Goal: Task Accomplishment & Management: Manage account settings

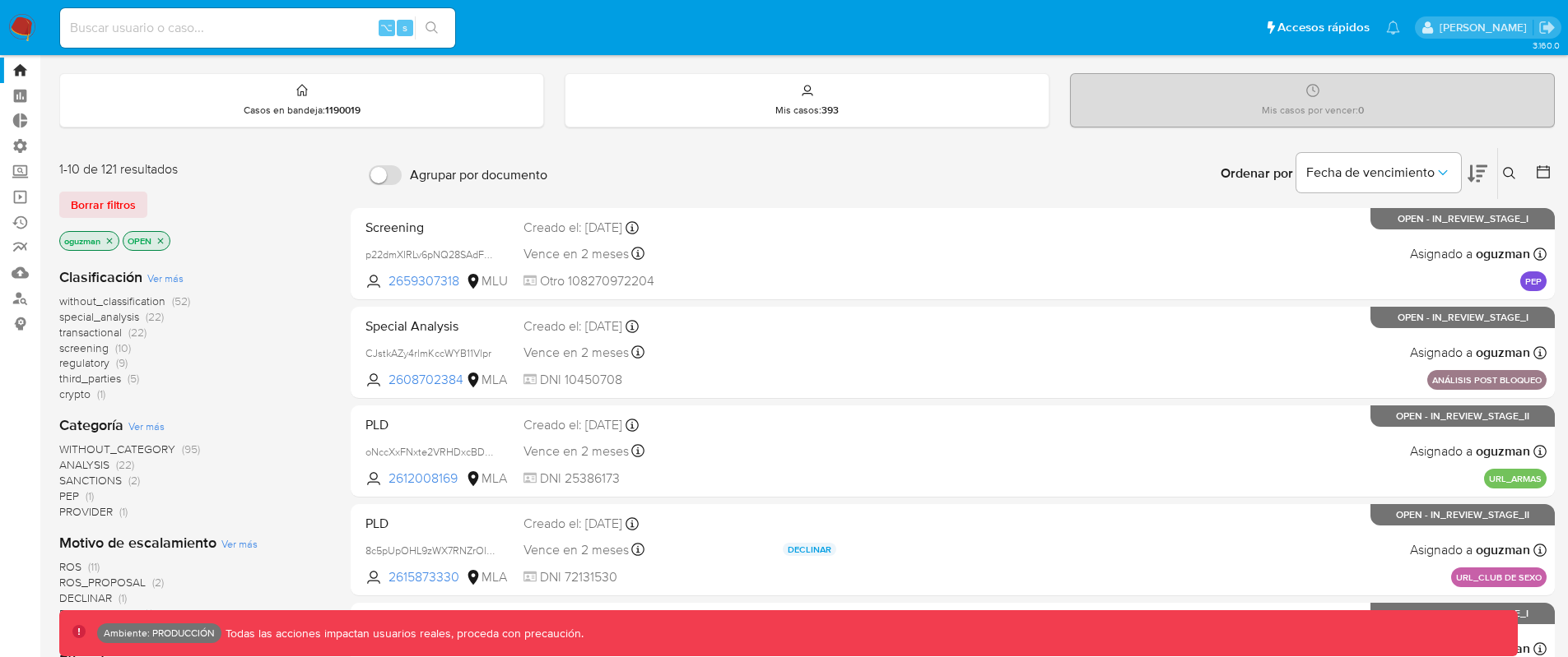
scroll to position [49, 0]
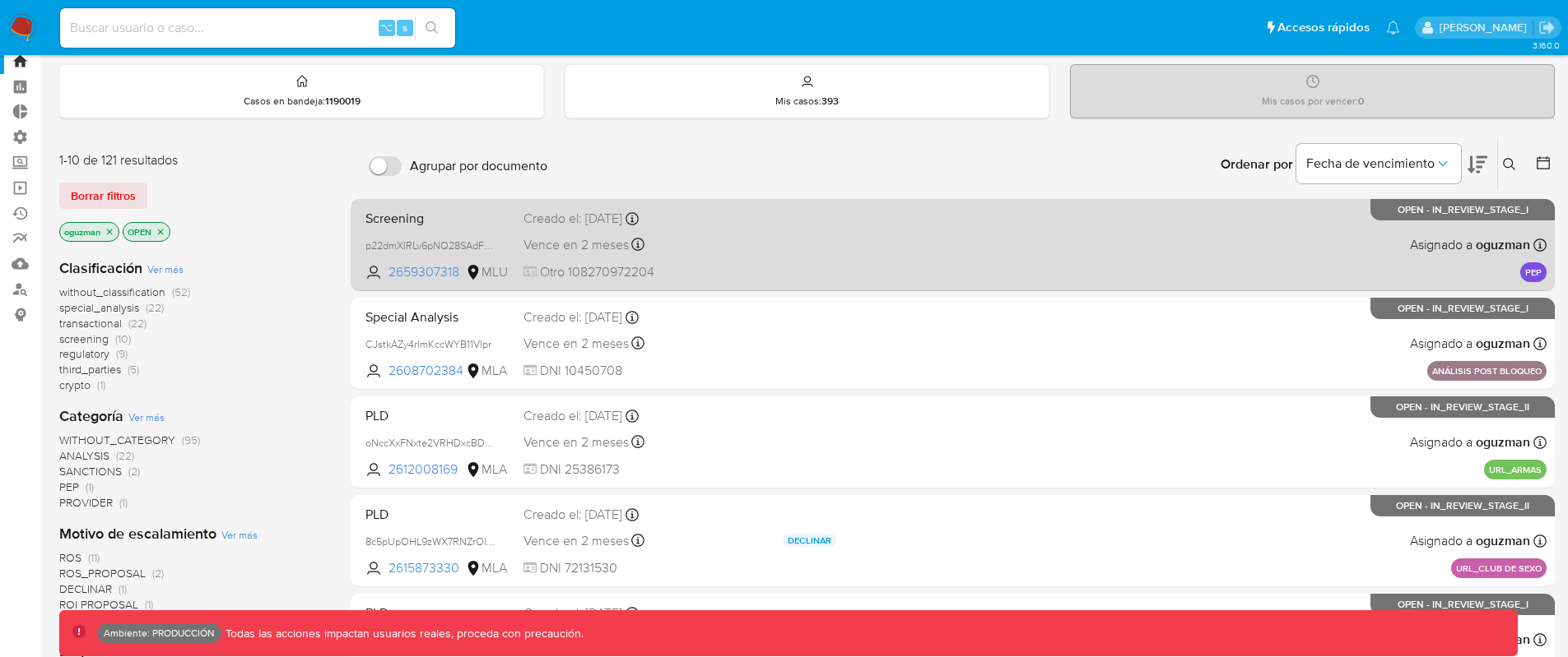
click at [948, 237] on div "Screening p22dmXIRLv6pNQ28SAdFajOu 2659307318 MLU Creado el: 29/08/2025 Creado …" at bounding box center [952, 244] width 1188 height 83
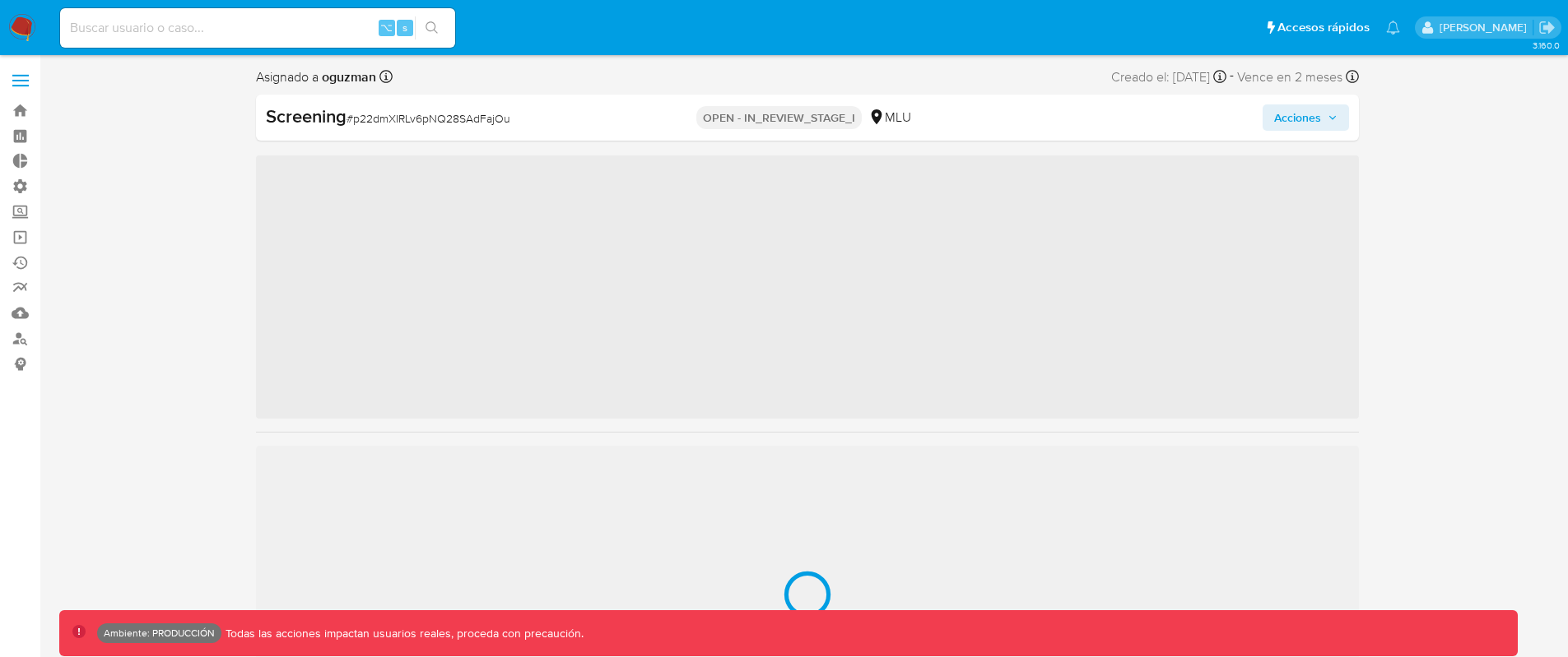
scroll to position [734, 0]
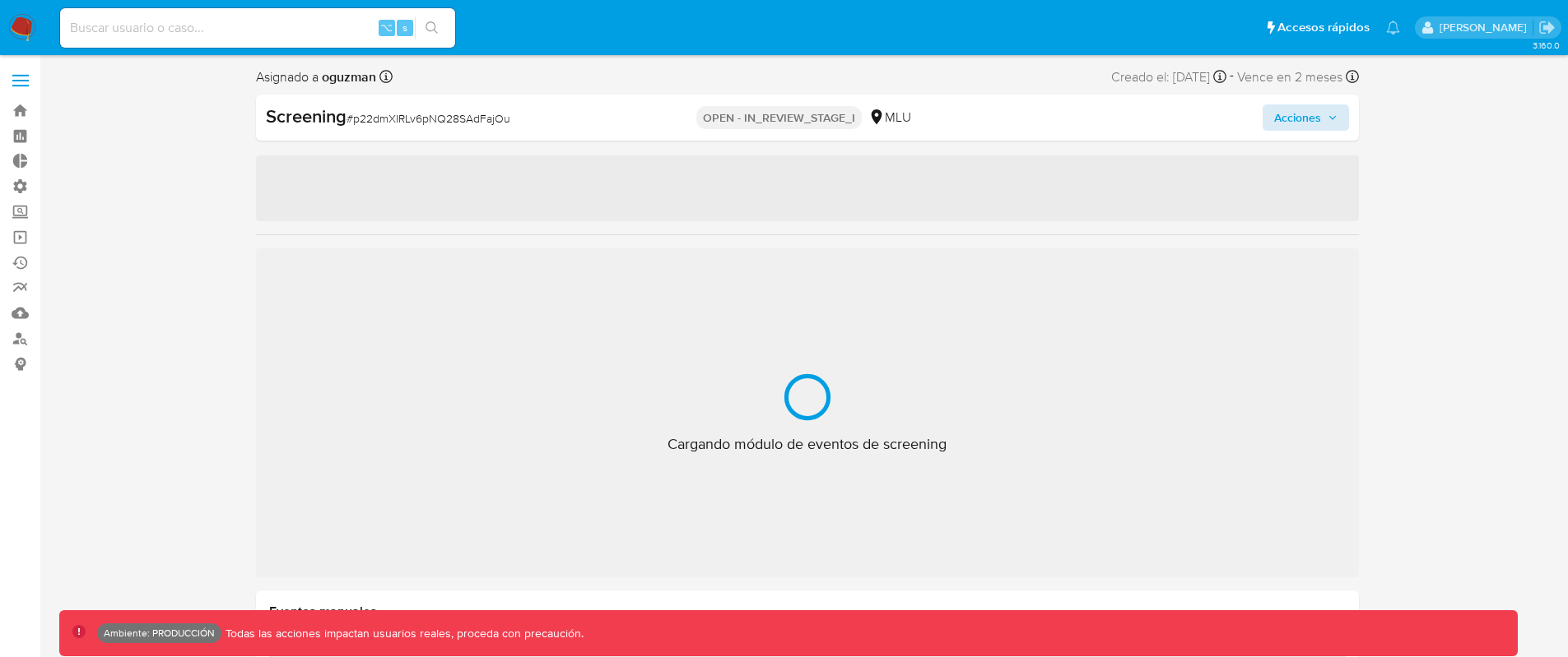
select select "10"
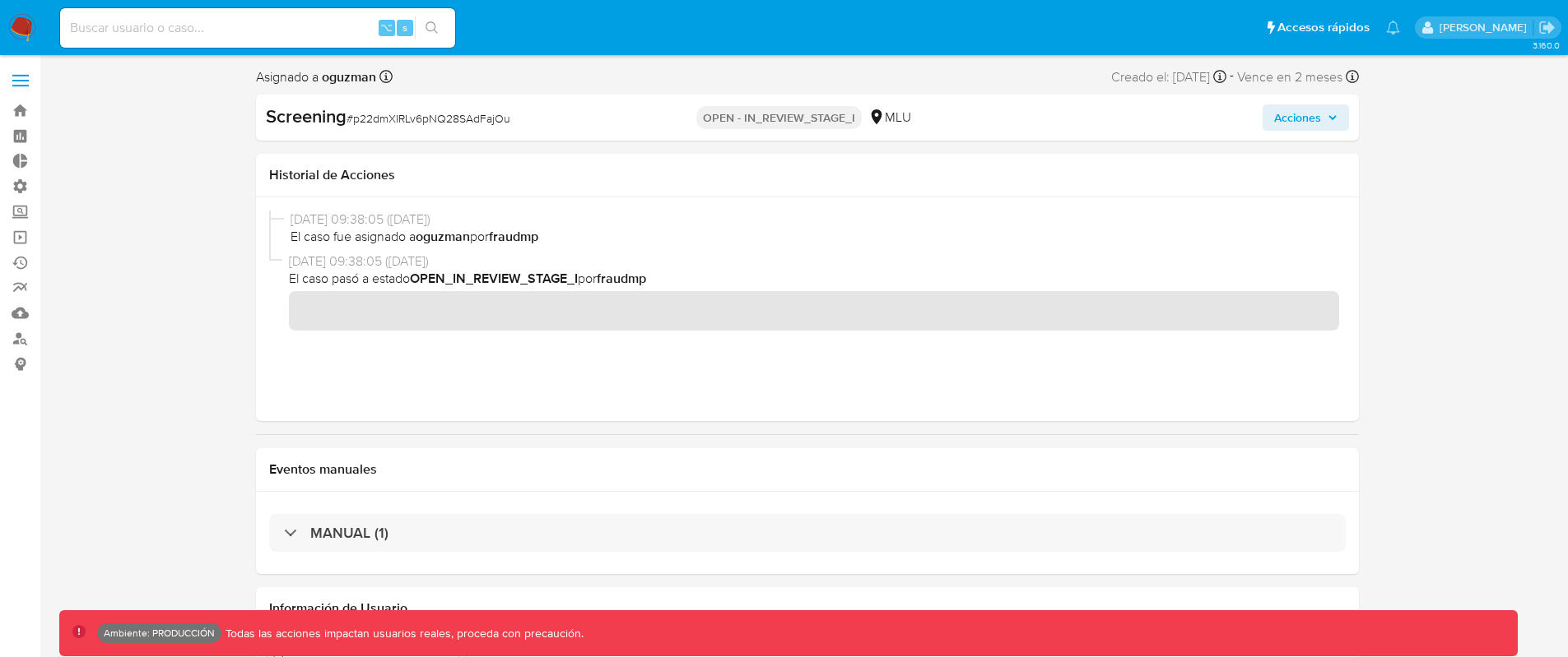
click at [1310, 116] on span "Acciones" at bounding box center [1297, 118] width 47 height 27
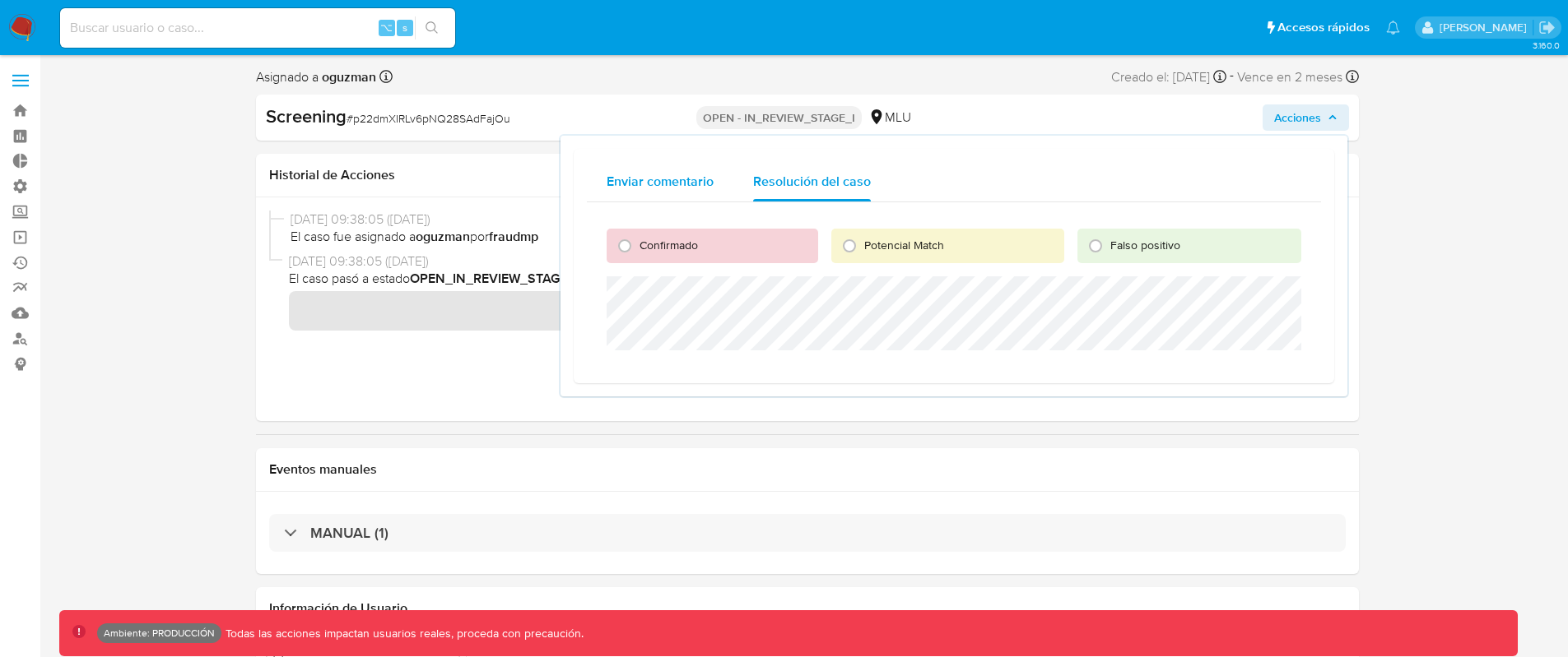
click at [657, 184] on span "Enviar comentario" at bounding box center [660, 181] width 107 height 19
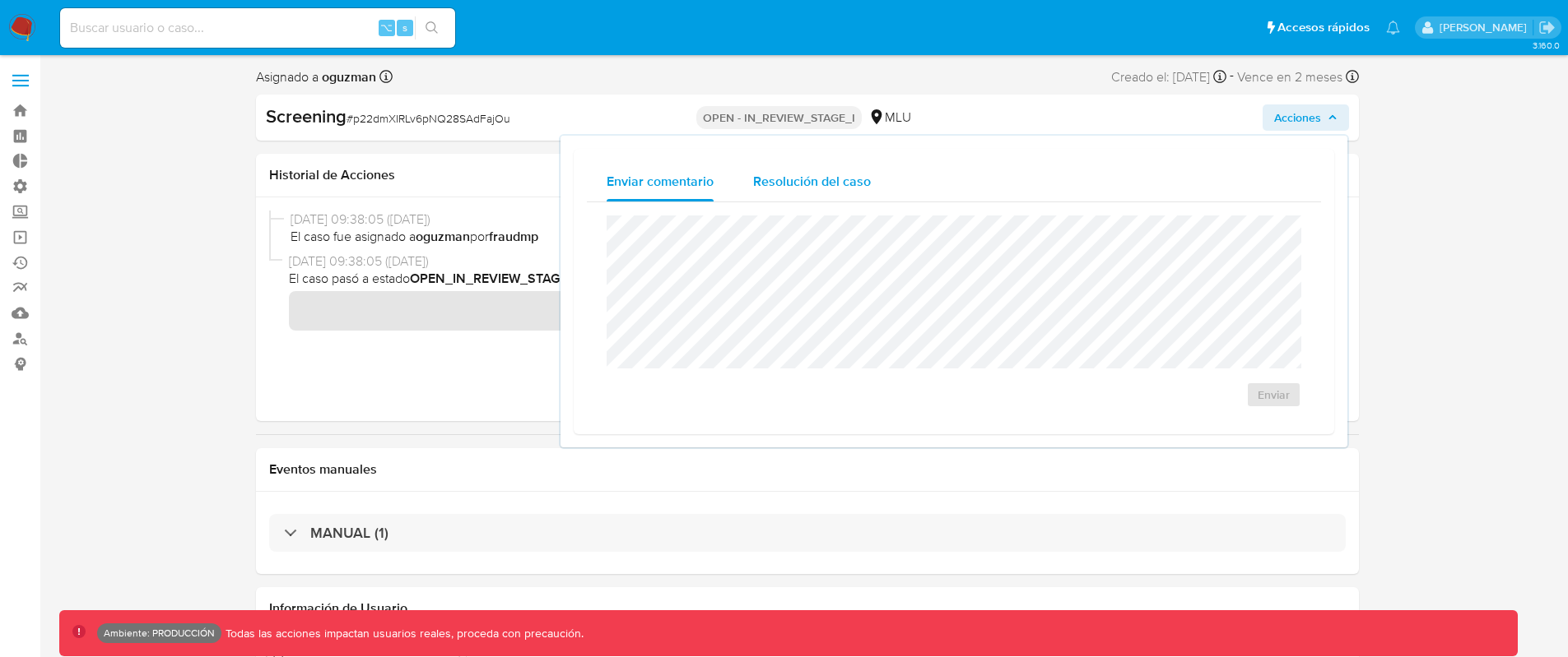
click at [778, 177] on span "Resolución del caso" at bounding box center [812, 181] width 118 height 19
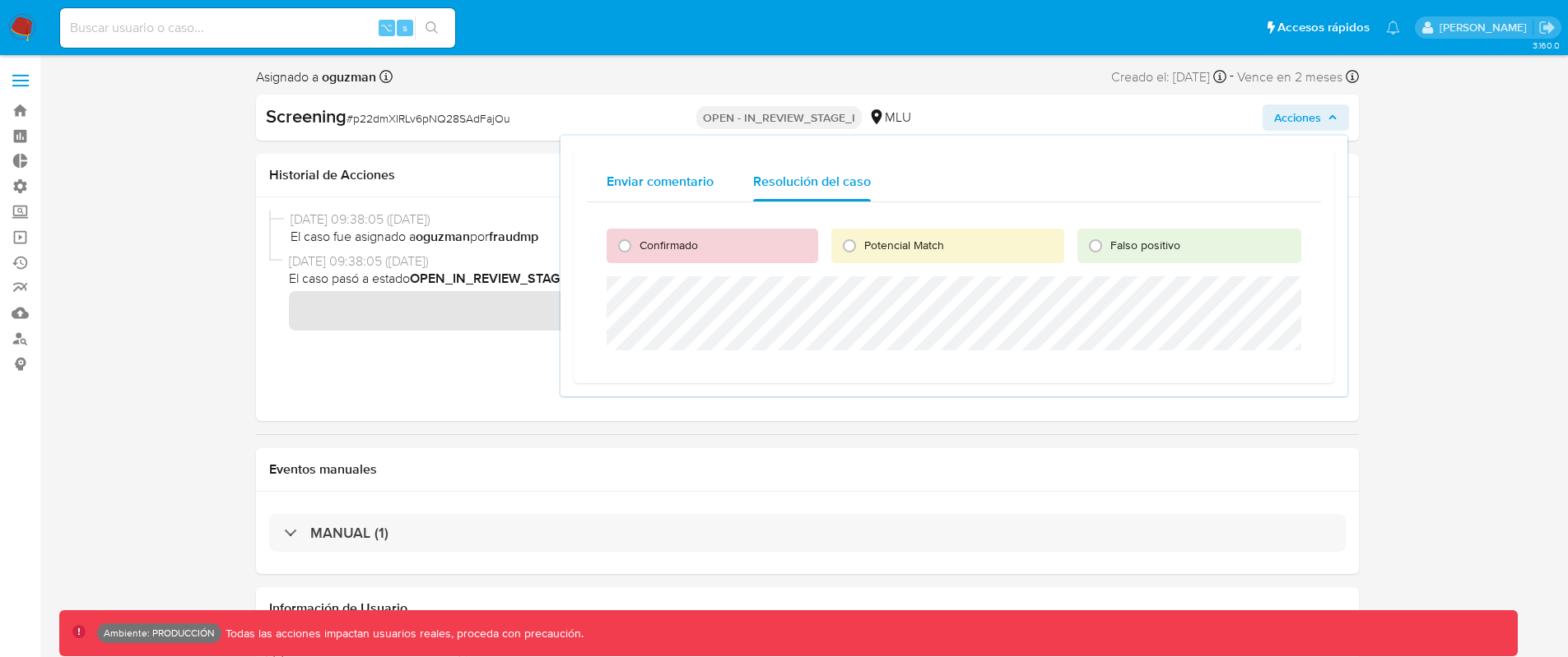
click at [679, 184] on span "Enviar comentario" at bounding box center [660, 181] width 107 height 19
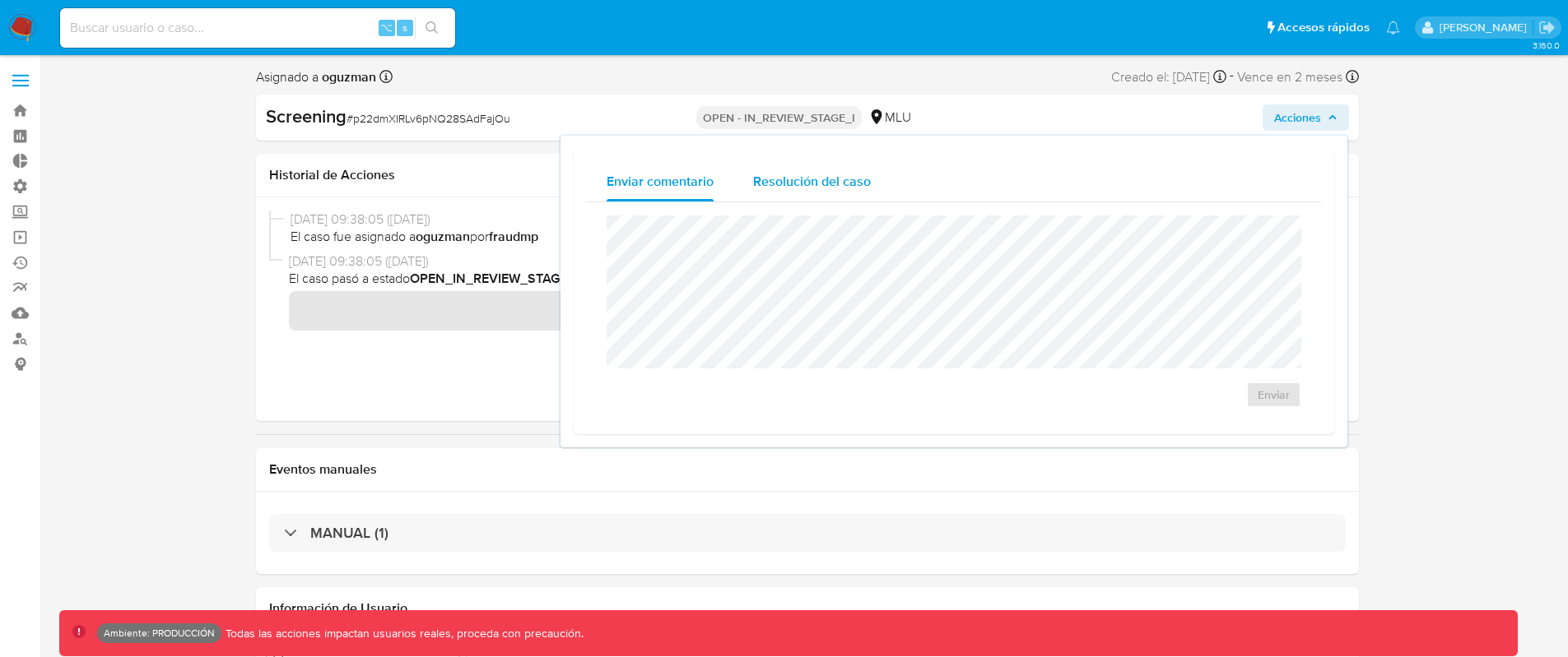
click at [786, 179] on span "Resolución del caso" at bounding box center [812, 181] width 118 height 19
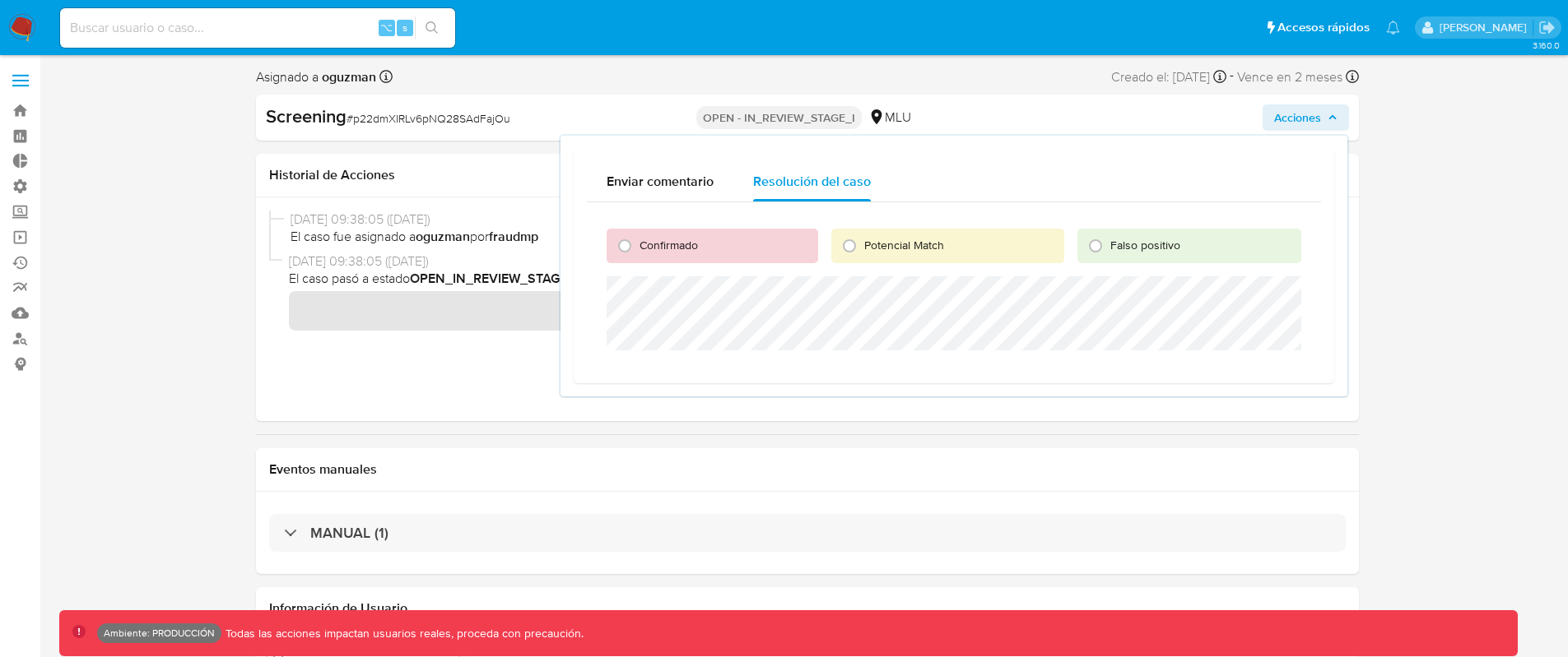
click at [1335, 118] on icon "button" at bounding box center [1332, 118] width 10 height 10
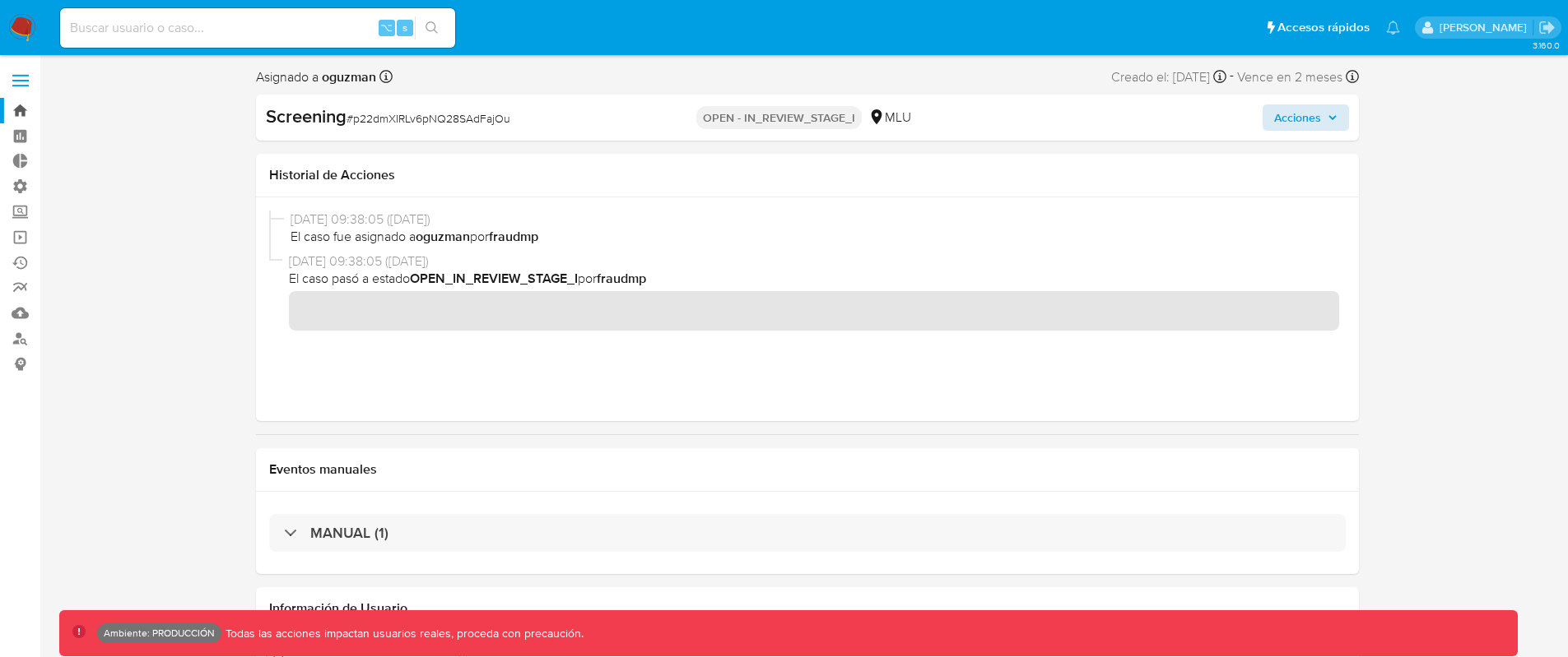
click at [19, 107] on link "Bandeja" at bounding box center [98, 110] width 196 height 26
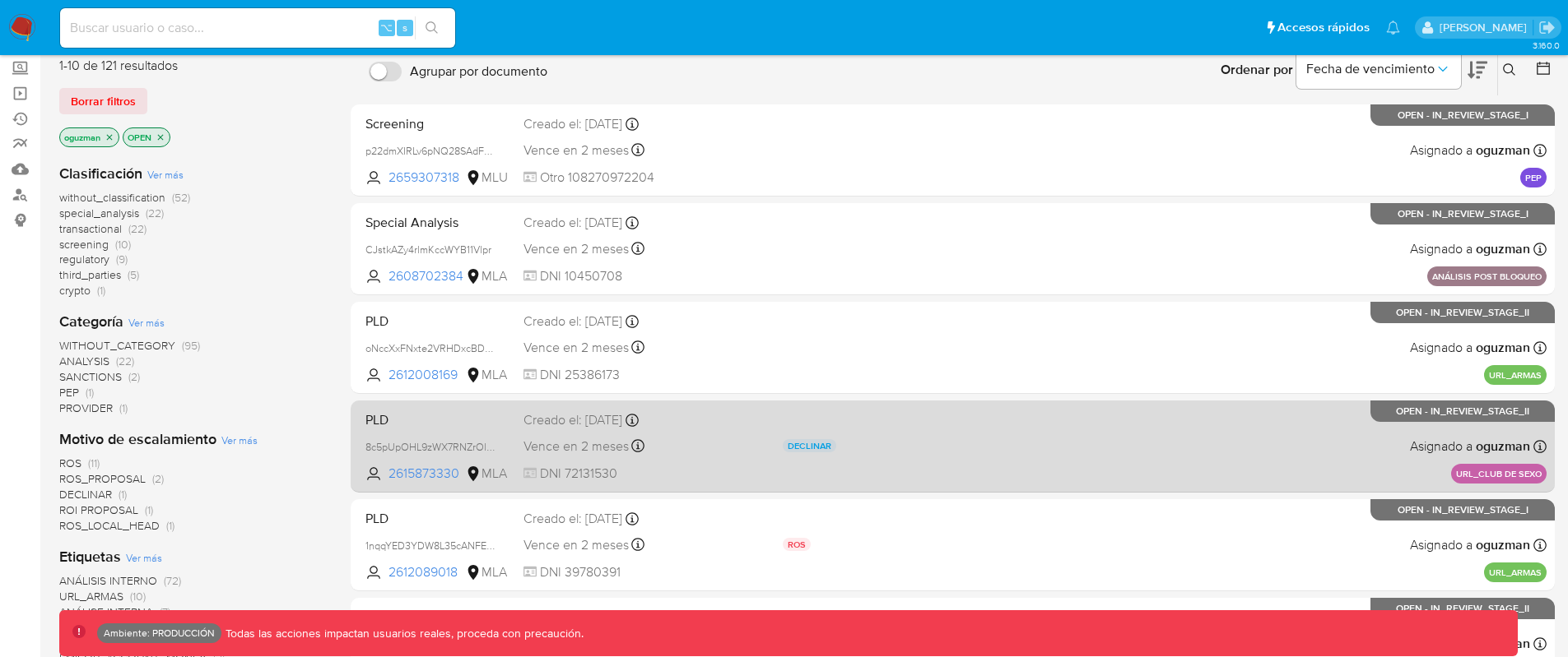
scroll to position [235, 0]
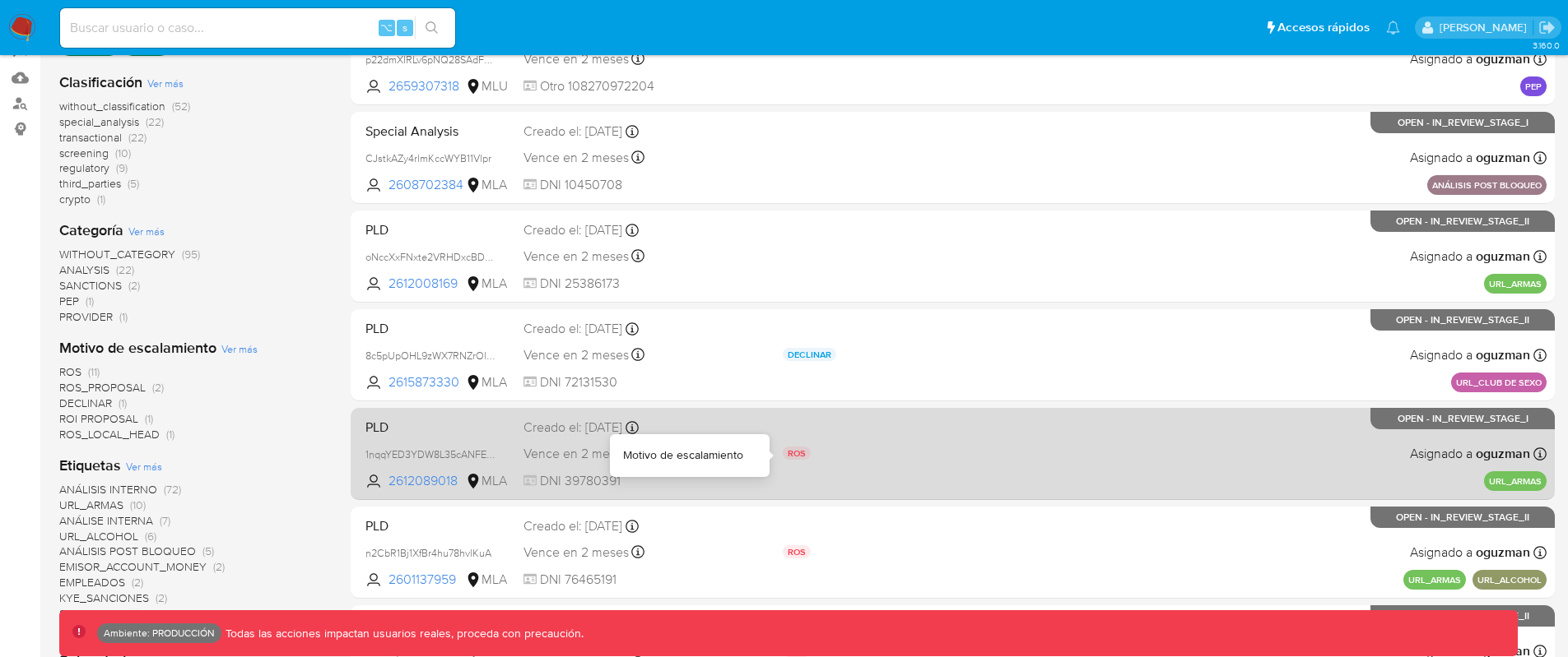
click at [936, 455] on div "ROS" at bounding box center [905, 456] width 246 height 18
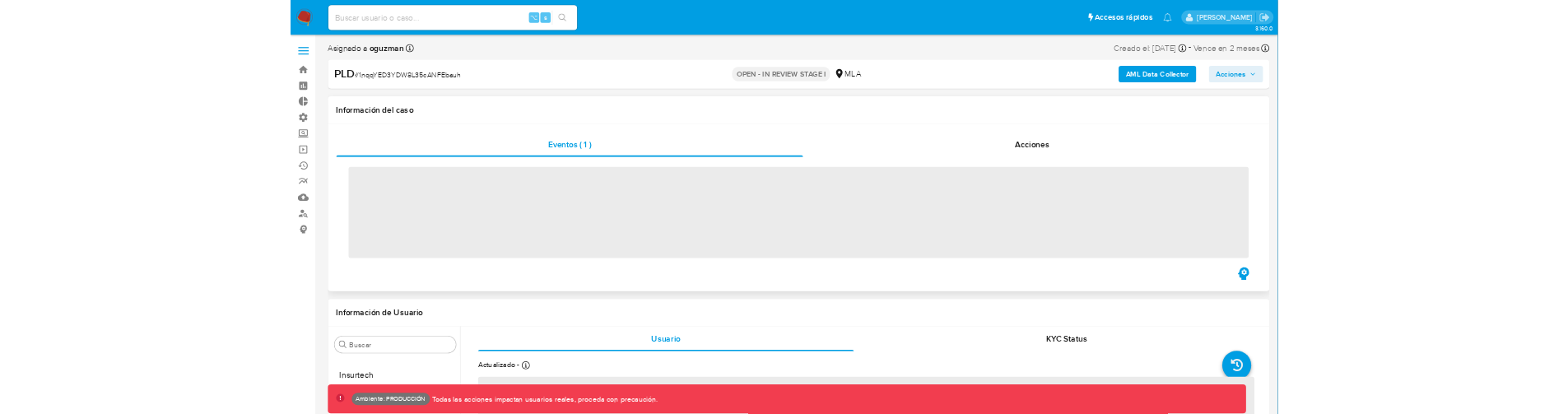
scroll to position [774, 0]
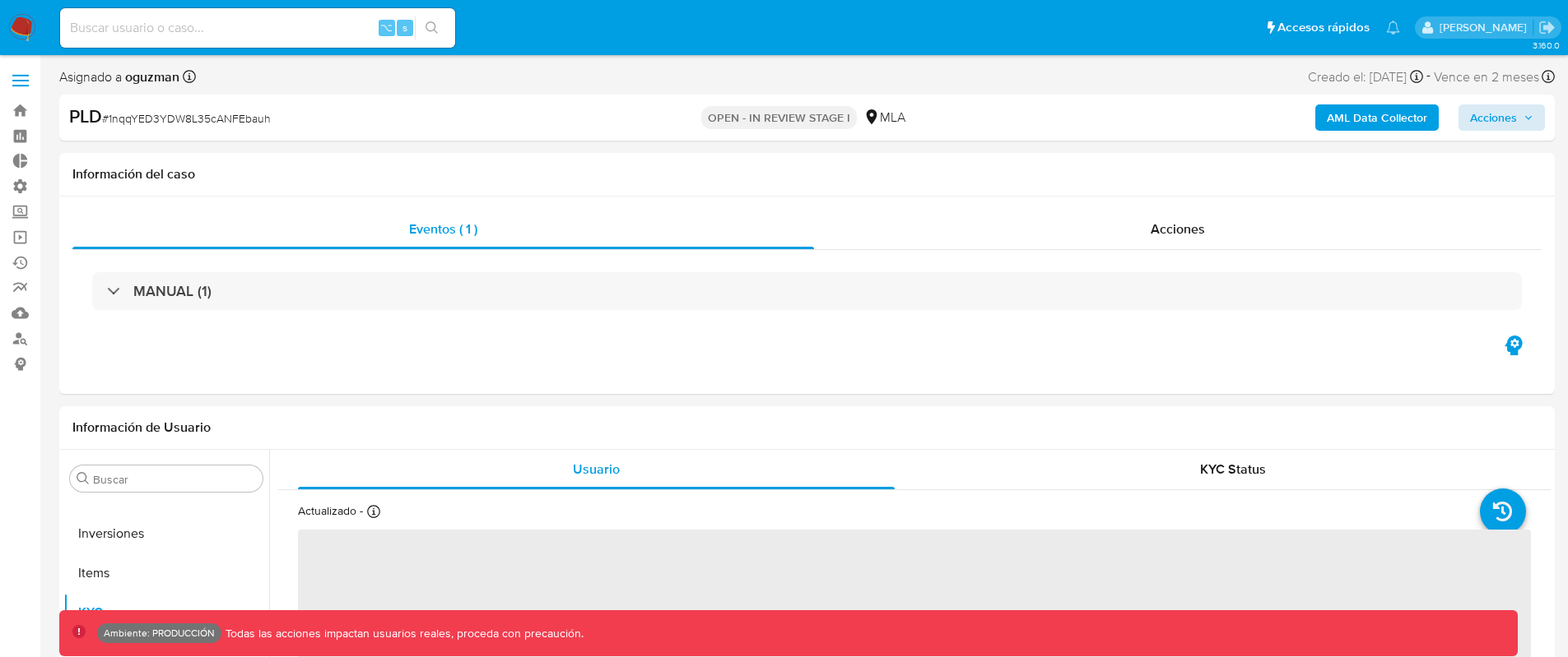
select select "10"
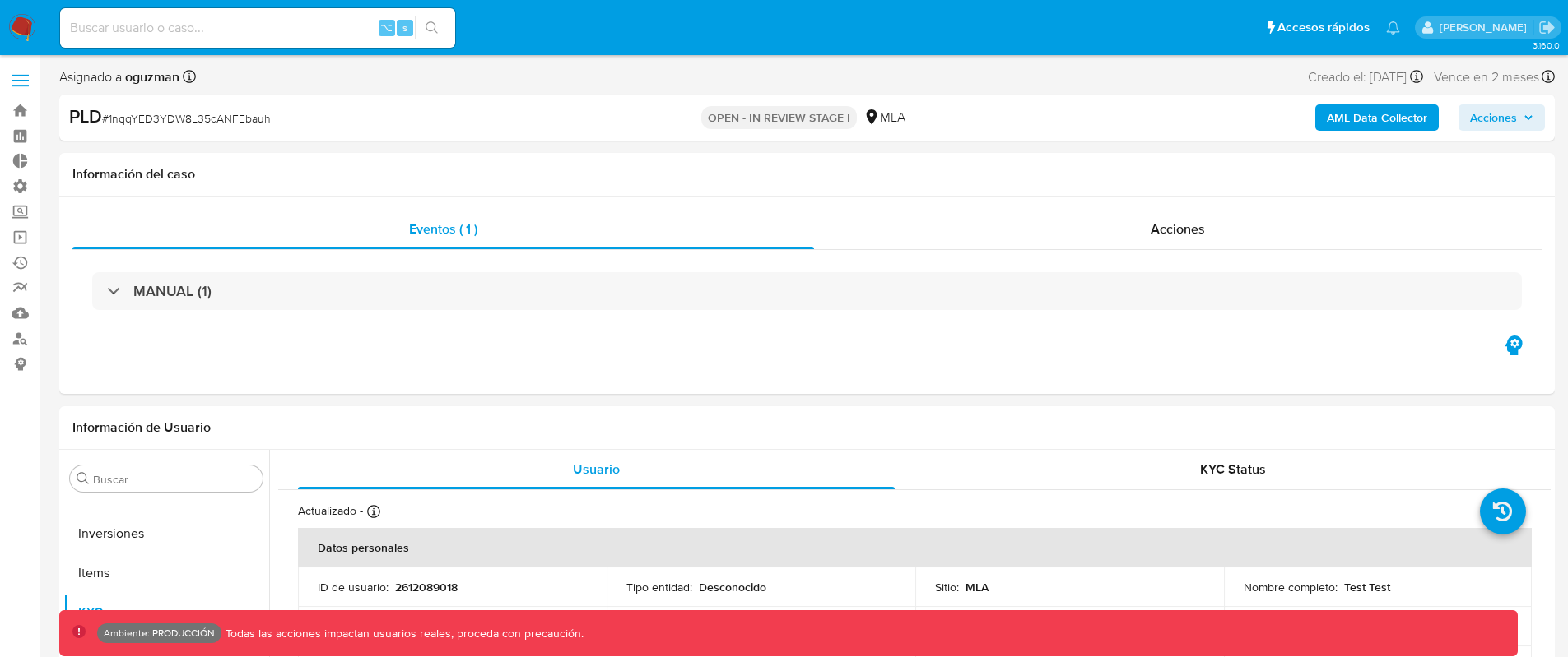
click at [1504, 110] on span "Acciones" at bounding box center [1493, 118] width 47 height 27
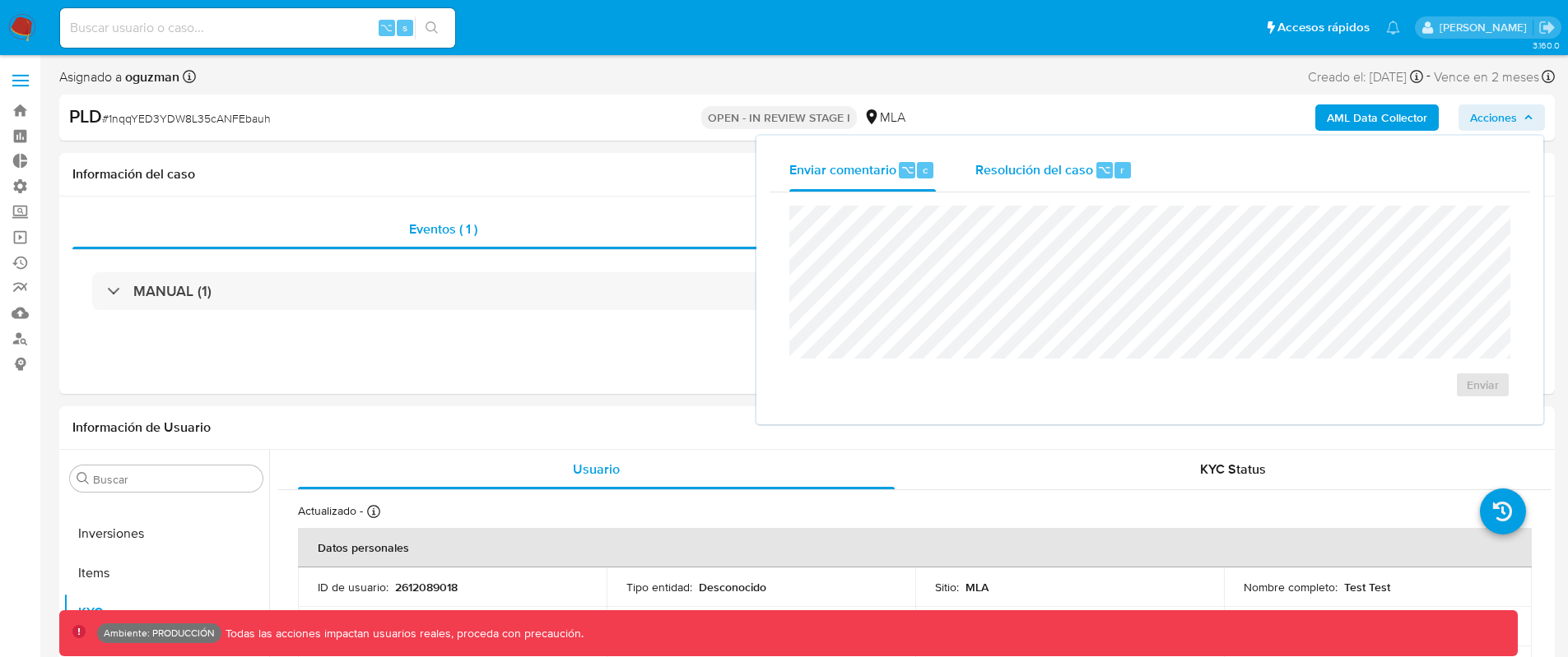
click at [1013, 166] on span "Resolución del caso" at bounding box center [1034, 168] width 118 height 19
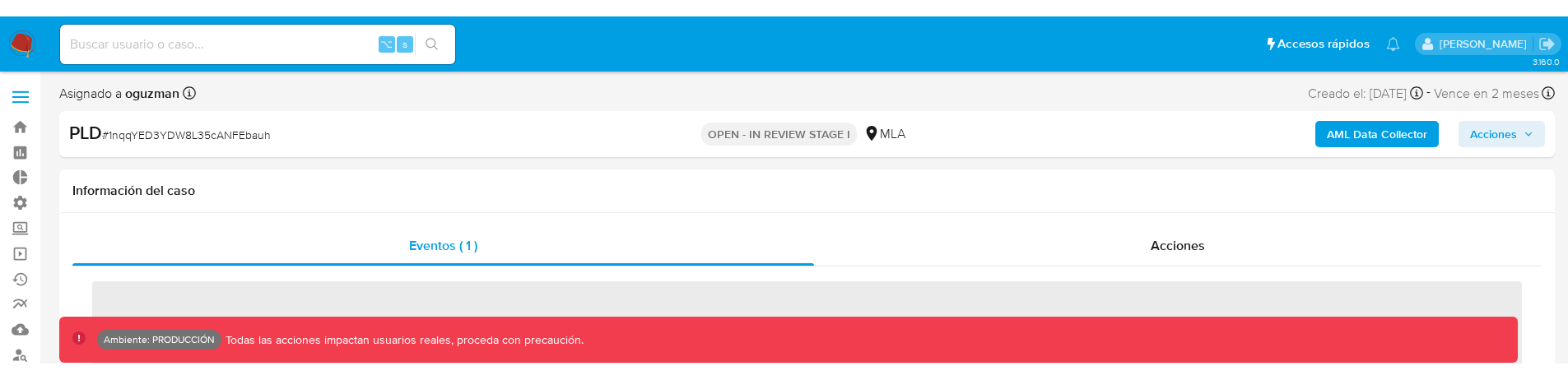
scroll to position [773, 0]
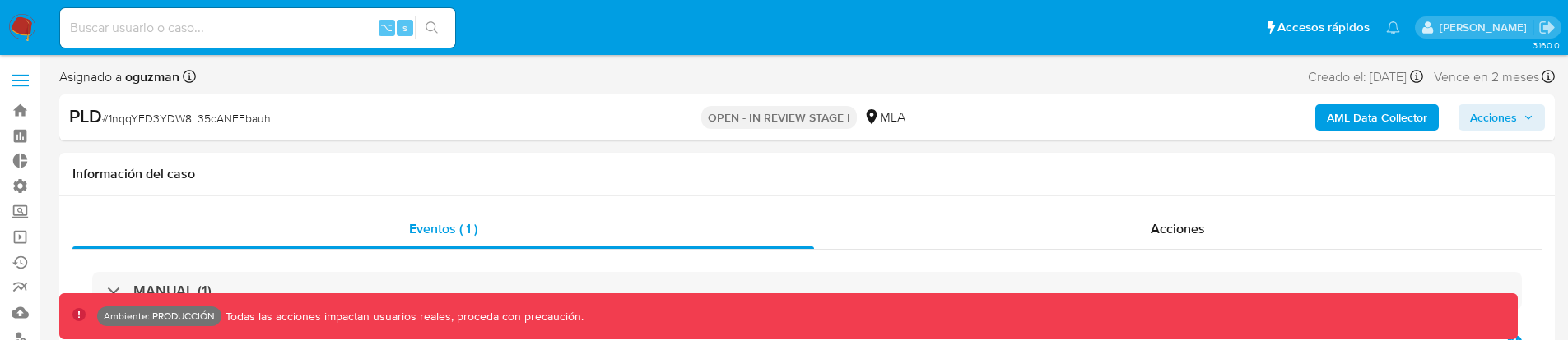
select select "10"
click at [1534, 117] on button "Acciones" at bounding box center [1501, 117] width 86 height 27
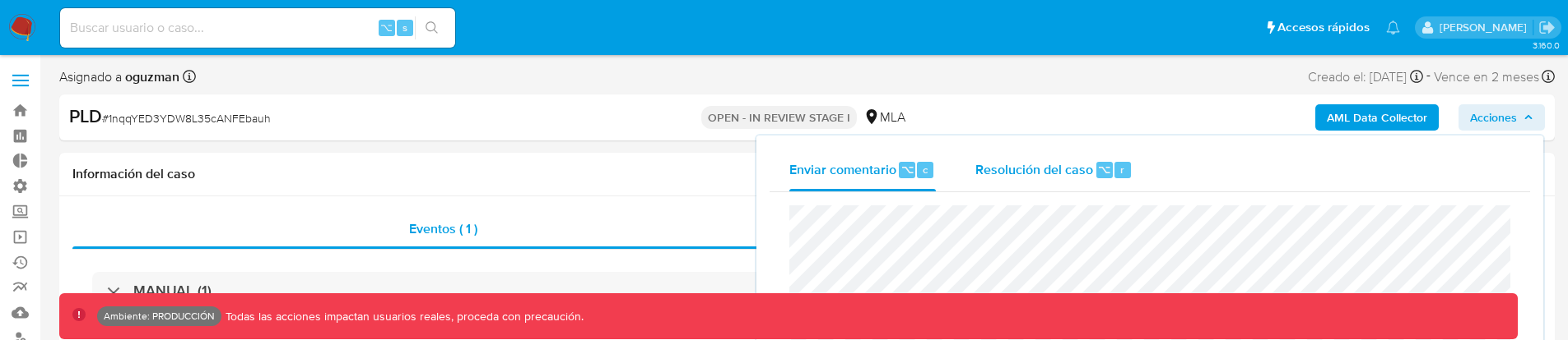
click at [1083, 167] on span "Resolución del caso" at bounding box center [1034, 168] width 118 height 19
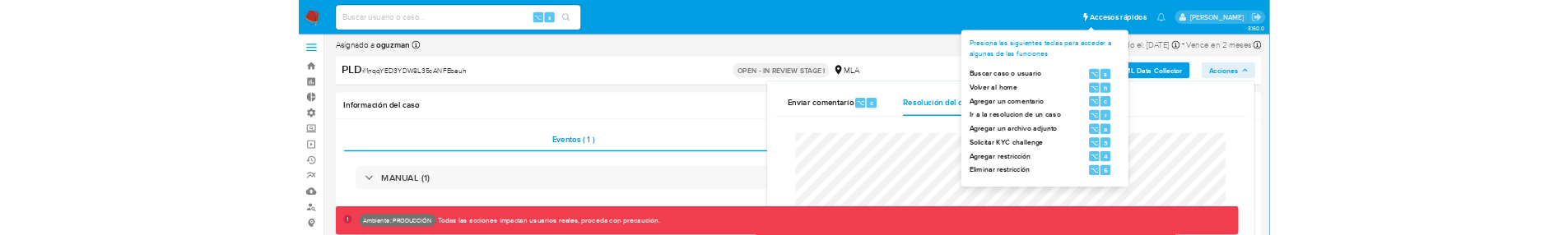
scroll to position [6, 0]
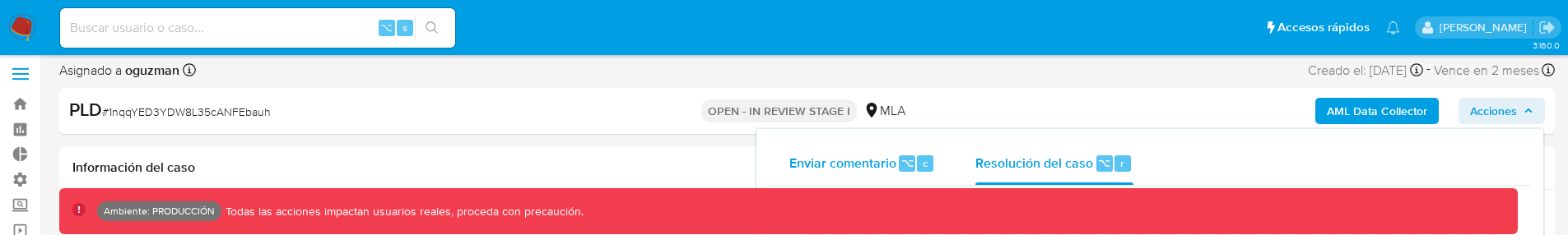
click at [825, 158] on span "Enviar comentario" at bounding box center [843, 162] width 107 height 19
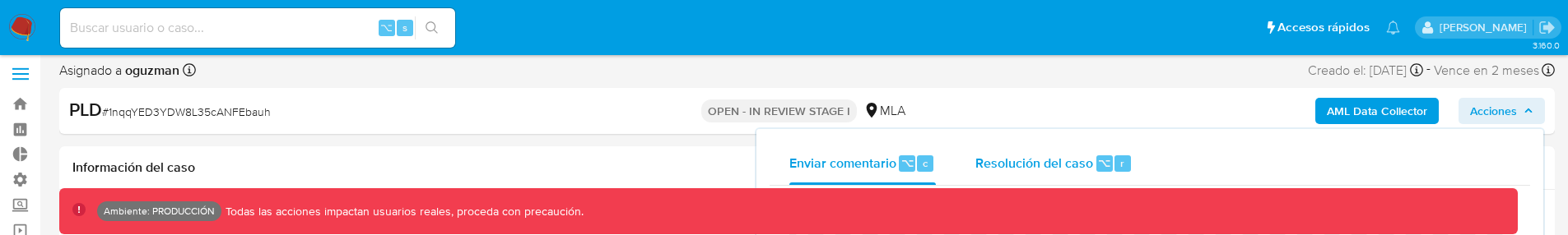
click at [1009, 167] on span "Resolución del caso" at bounding box center [1034, 162] width 118 height 19
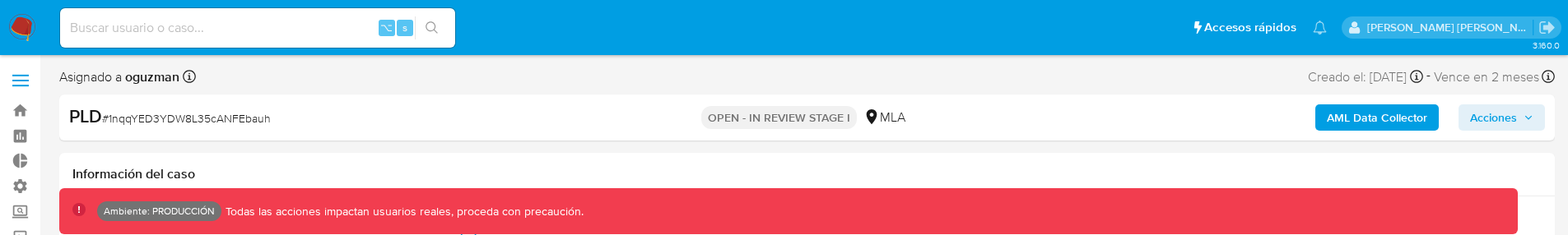
scroll to position [774, 0]
select select "10"
click at [1478, 124] on span "Acciones" at bounding box center [1493, 118] width 47 height 27
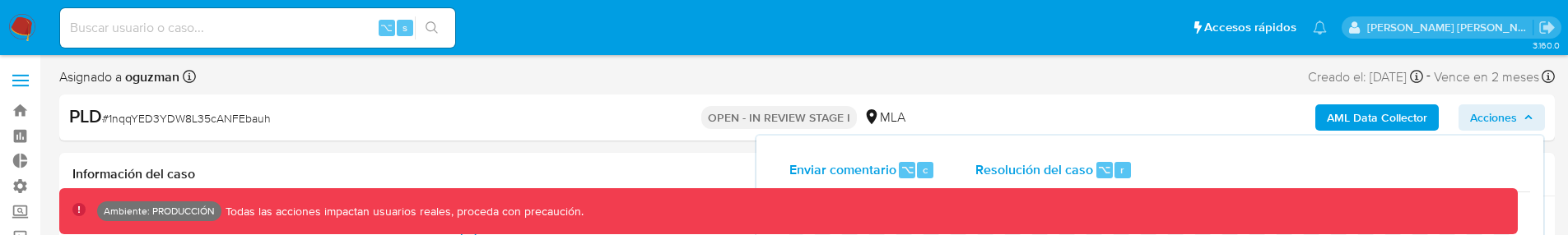
click at [1076, 159] on span "Resolución del caso" at bounding box center [1034, 168] width 118 height 19
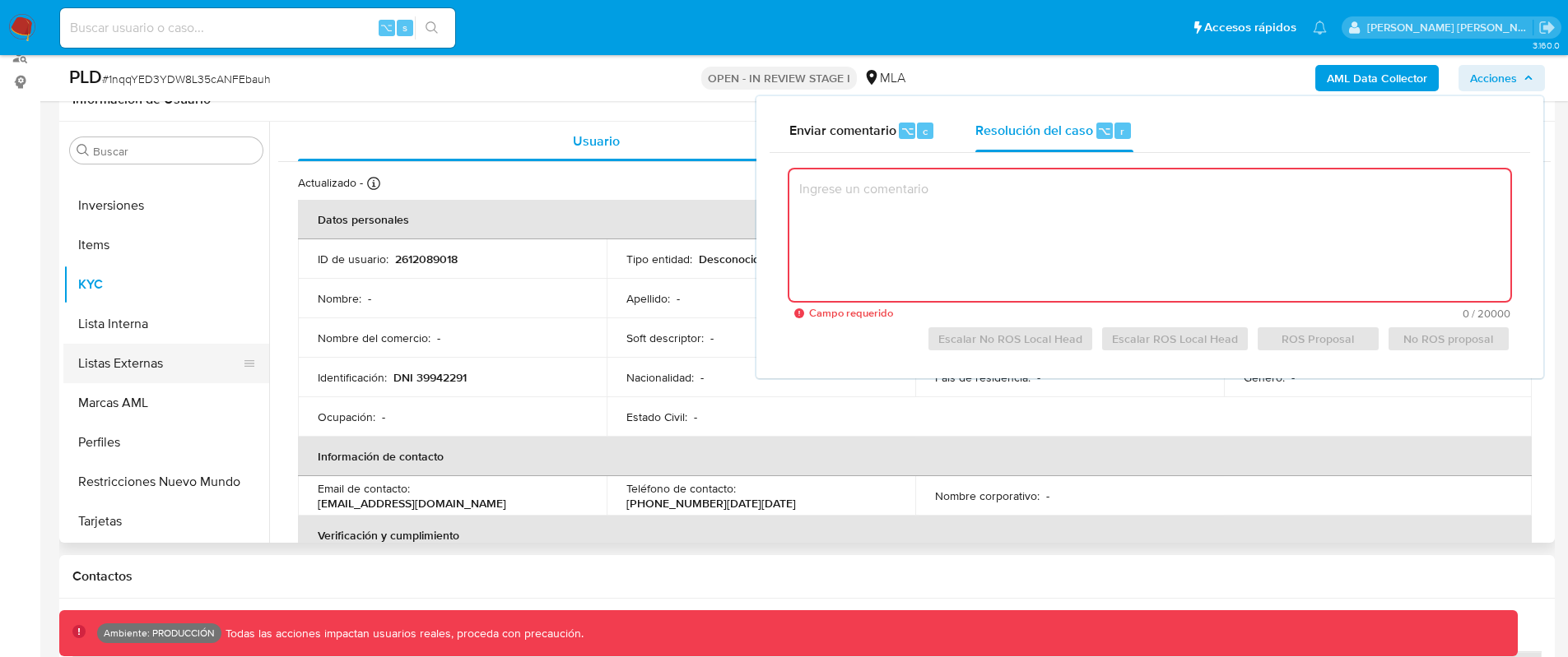
scroll to position [752, 0]
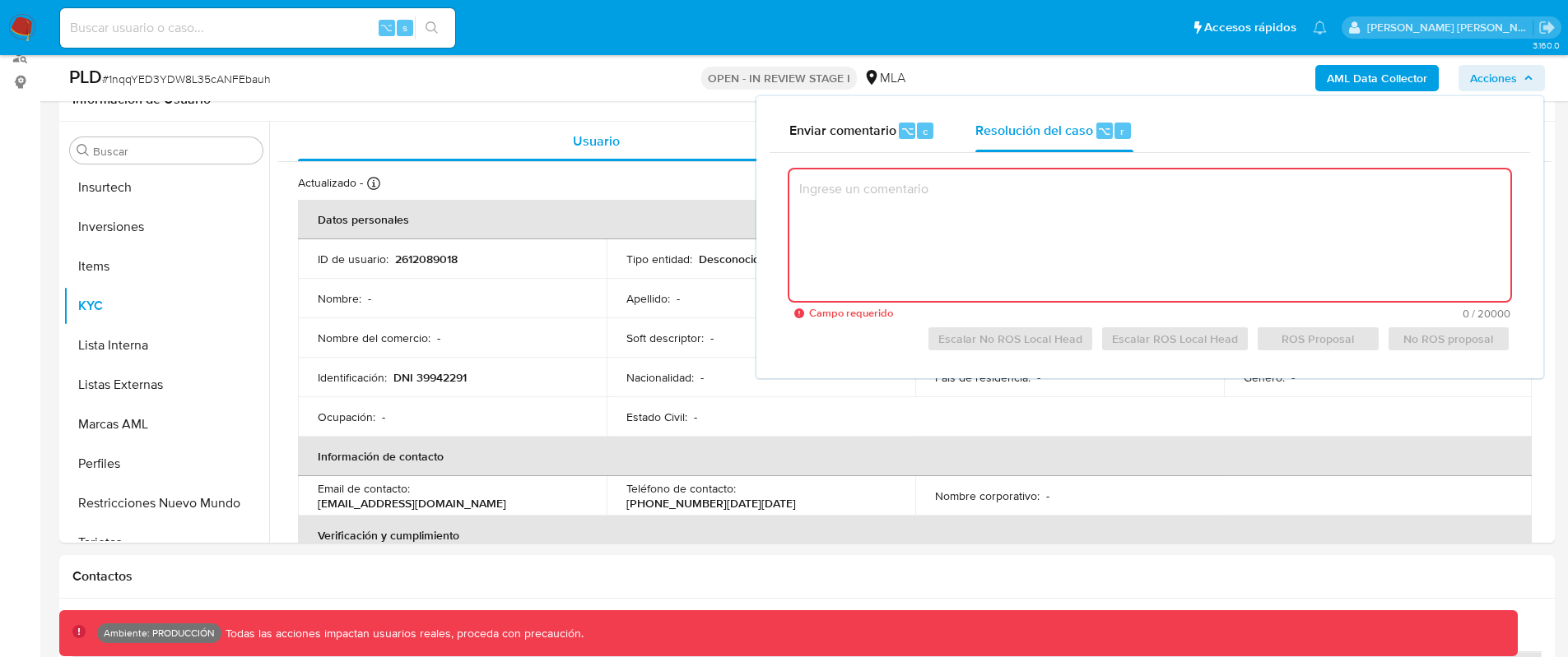
click at [1500, 81] on span "Acciones" at bounding box center [1493, 78] width 47 height 27
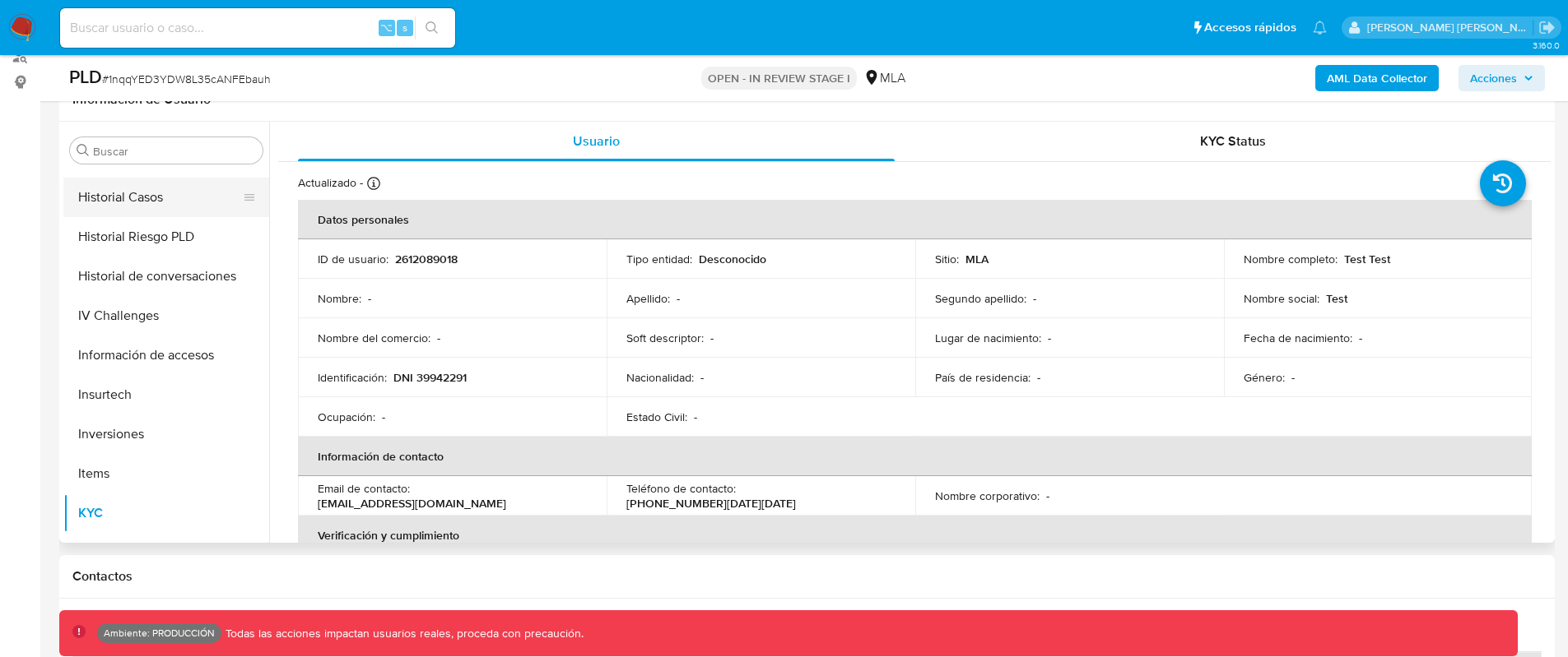
scroll to position [462, 0]
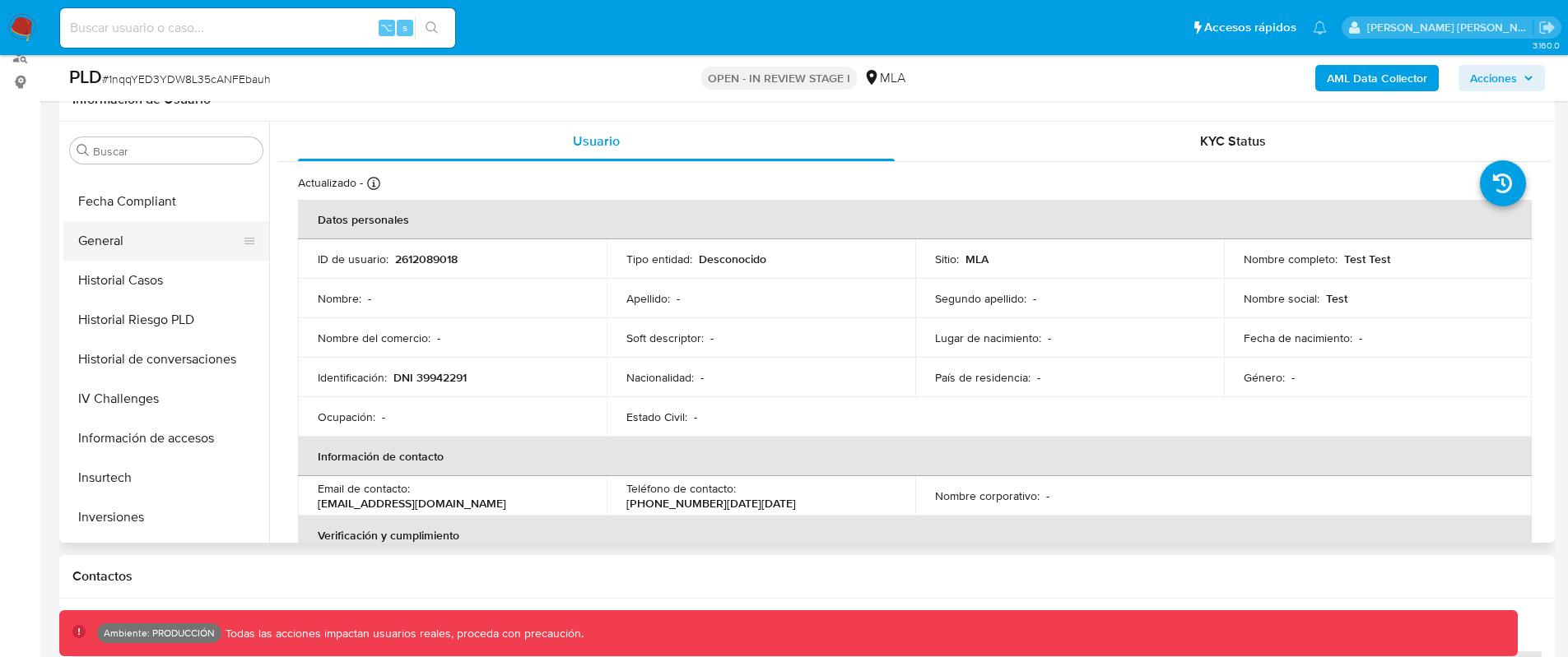
click at [151, 234] on button "General" at bounding box center [159, 240] width 192 height 39
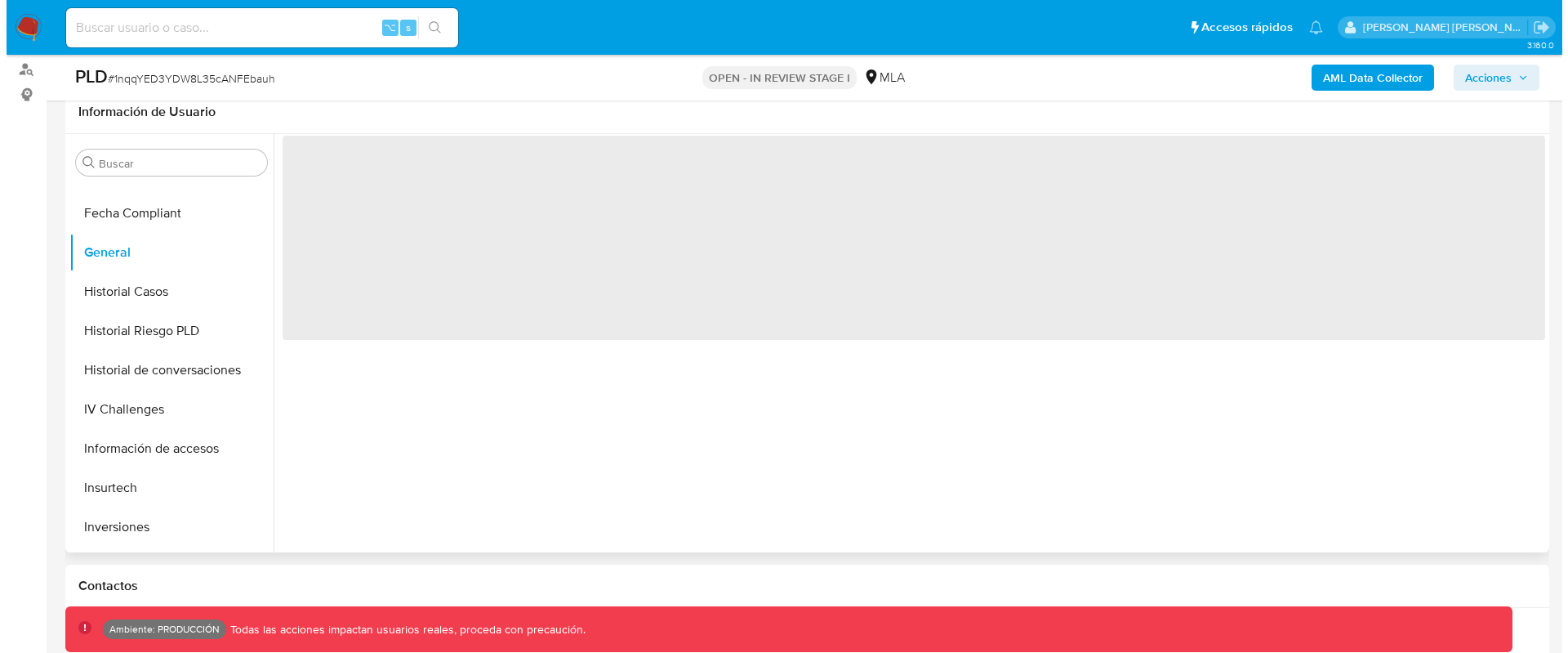
scroll to position [252, 0]
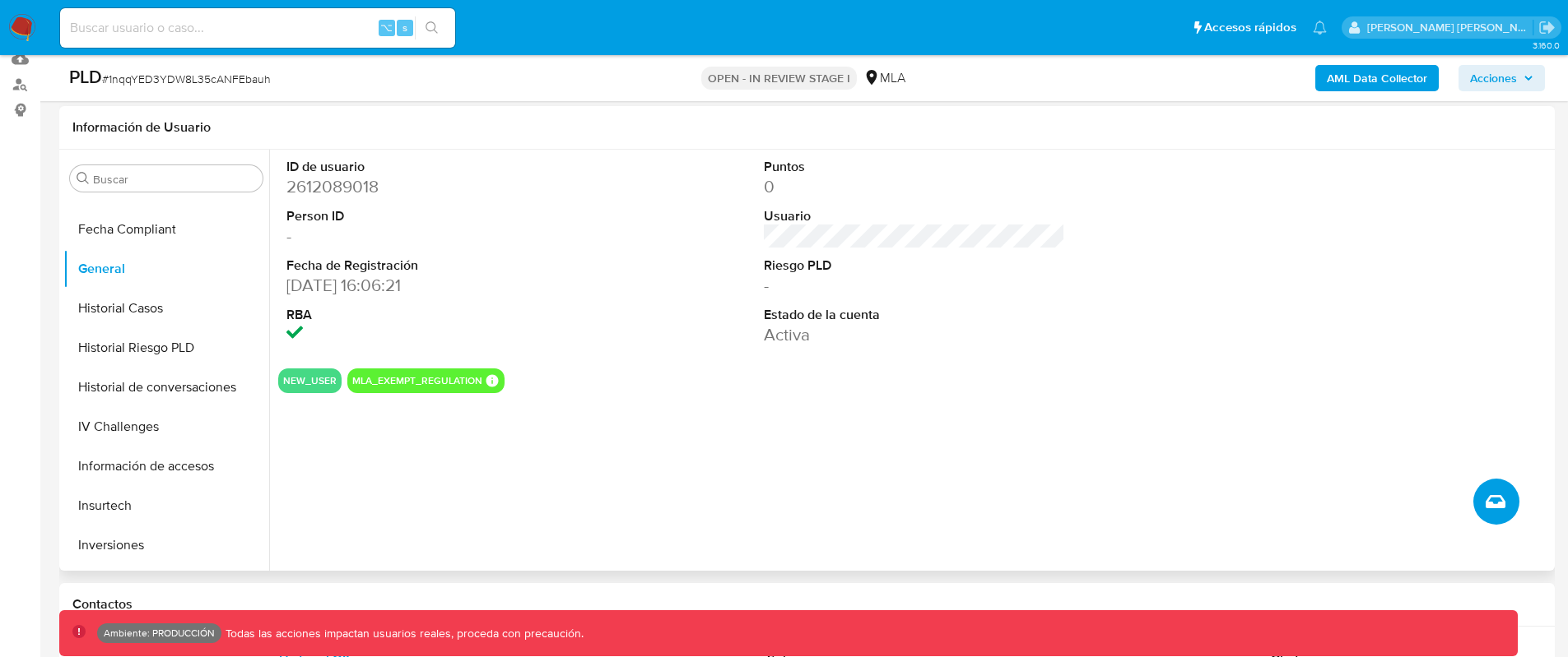
click at [1493, 234] on icon "Crear caso manual" at bounding box center [1495, 501] width 20 height 20
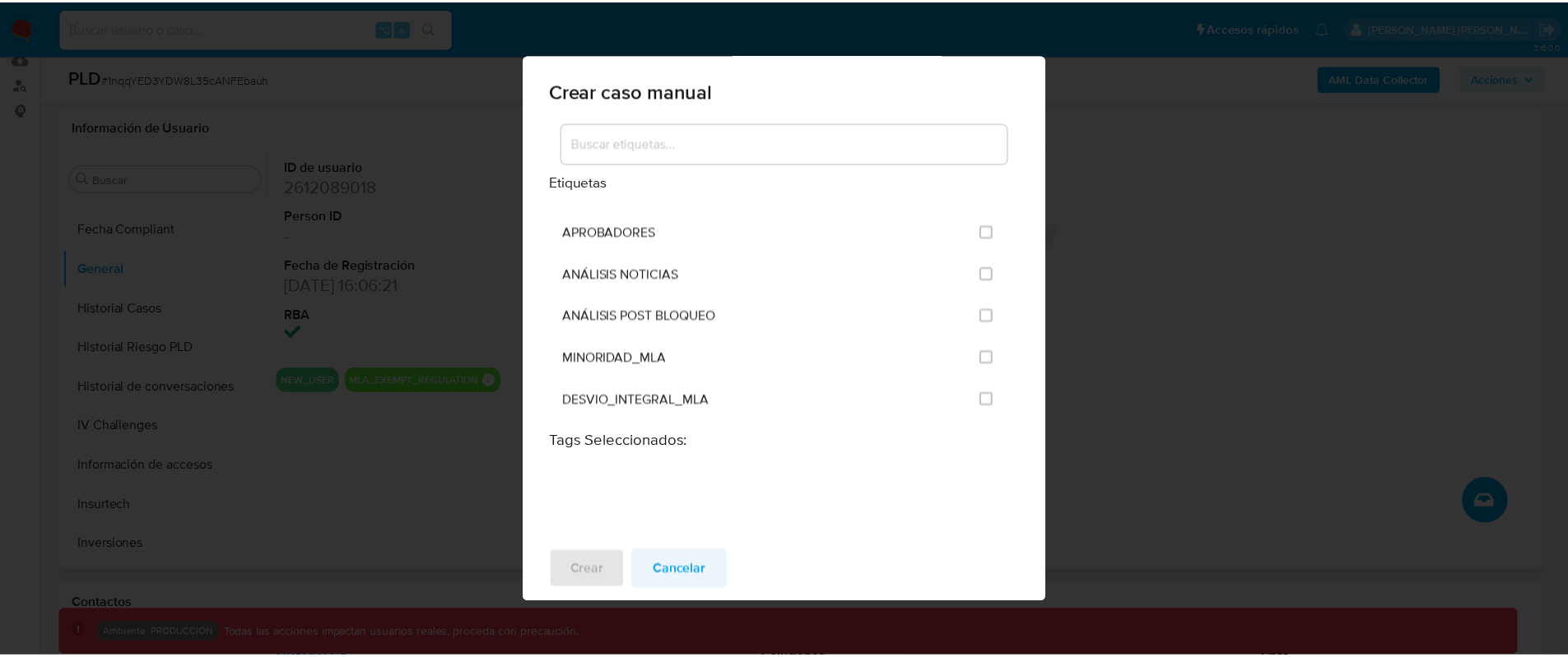
scroll to position [3299, 0]
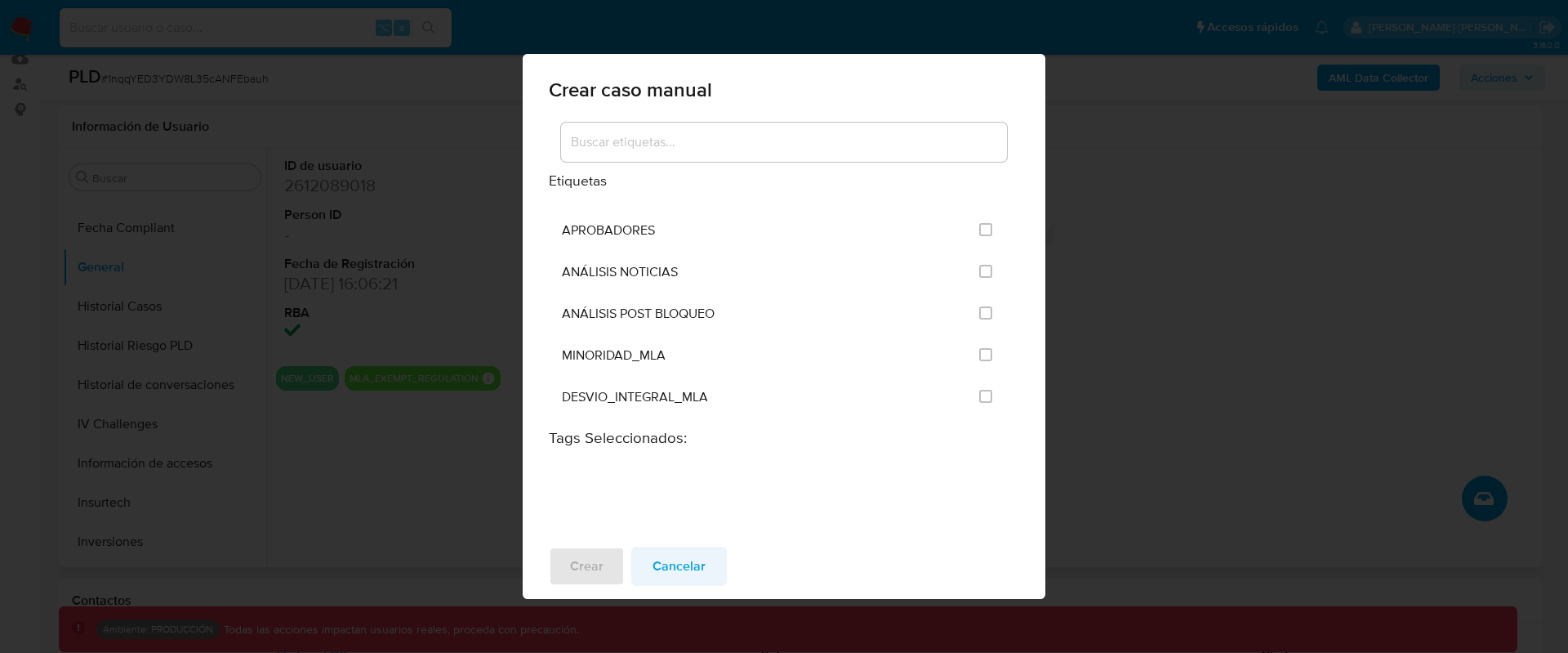
click at [701, 233] on span "Cancelar" at bounding box center [679, 566] width 53 height 36
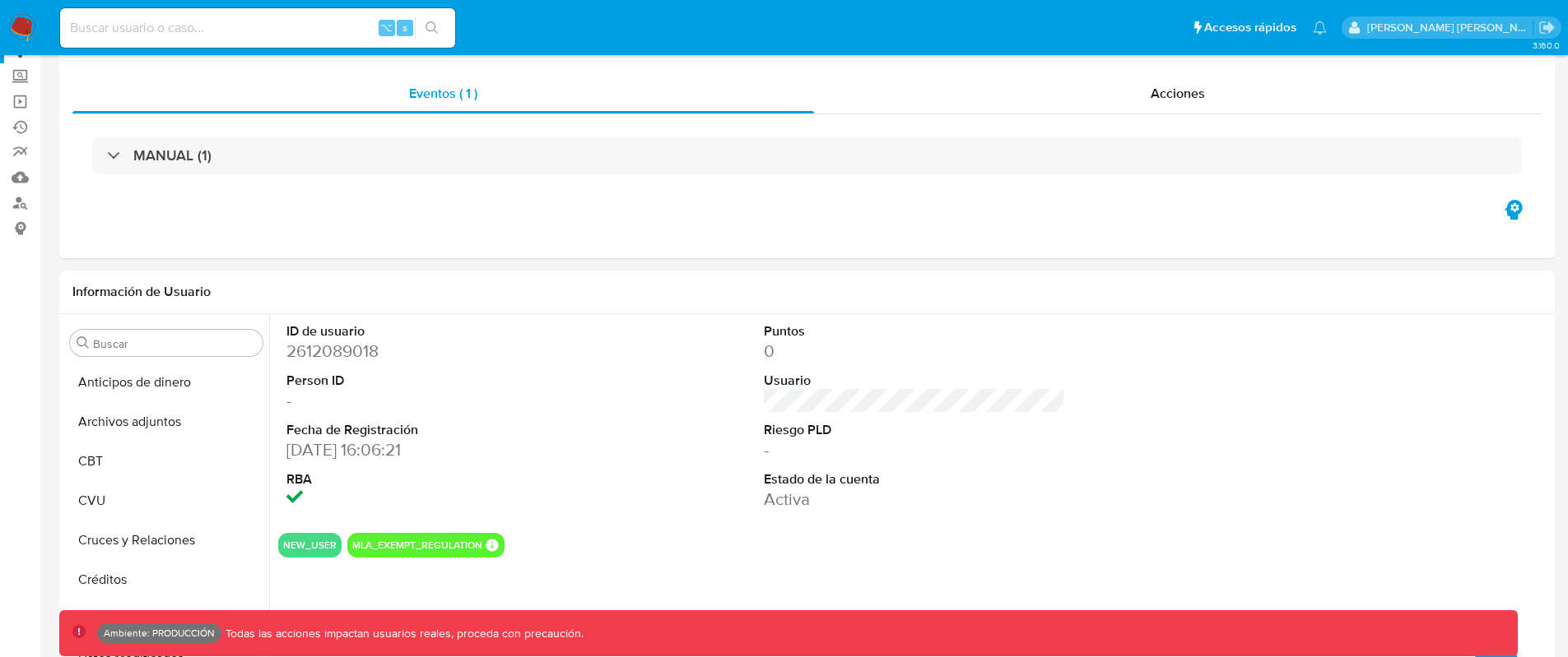
scroll to position [0, 0]
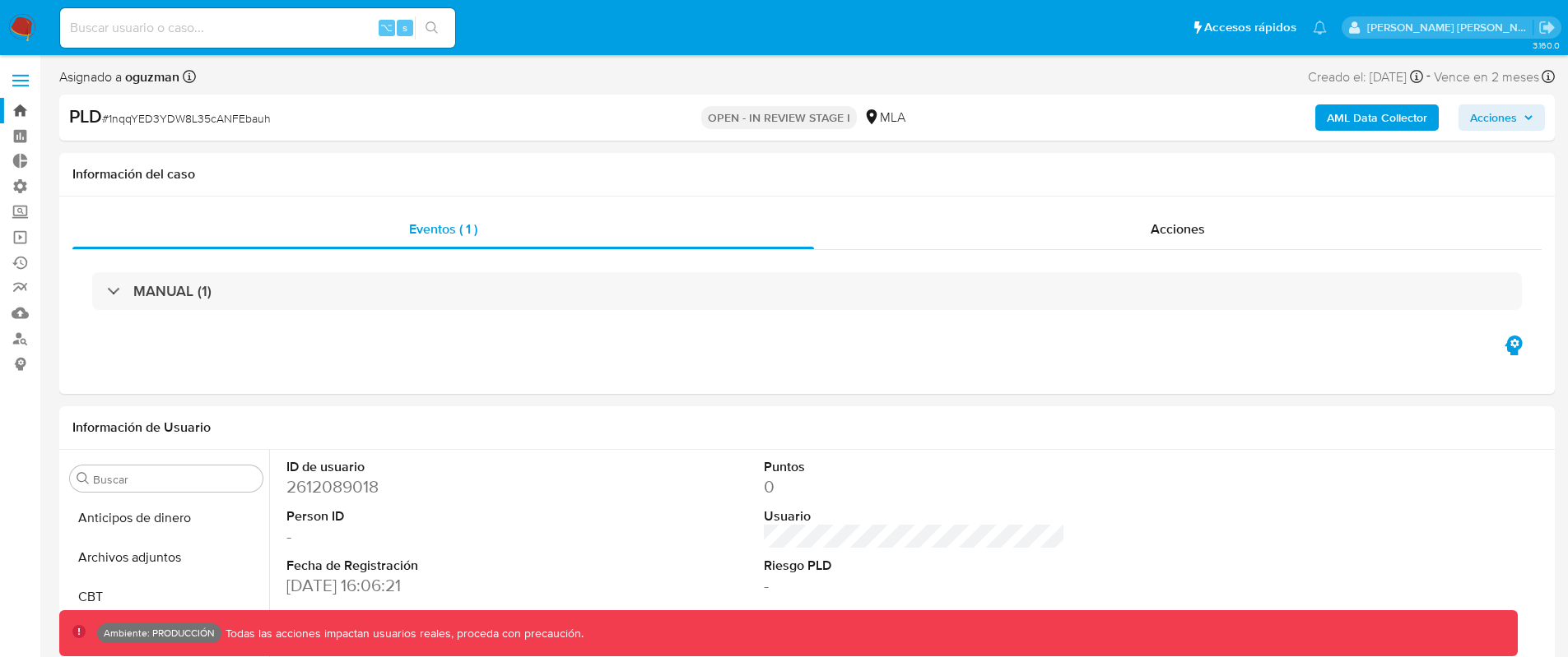
click at [23, 110] on link "Bandeja" at bounding box center [98, 110] width 196 height 26
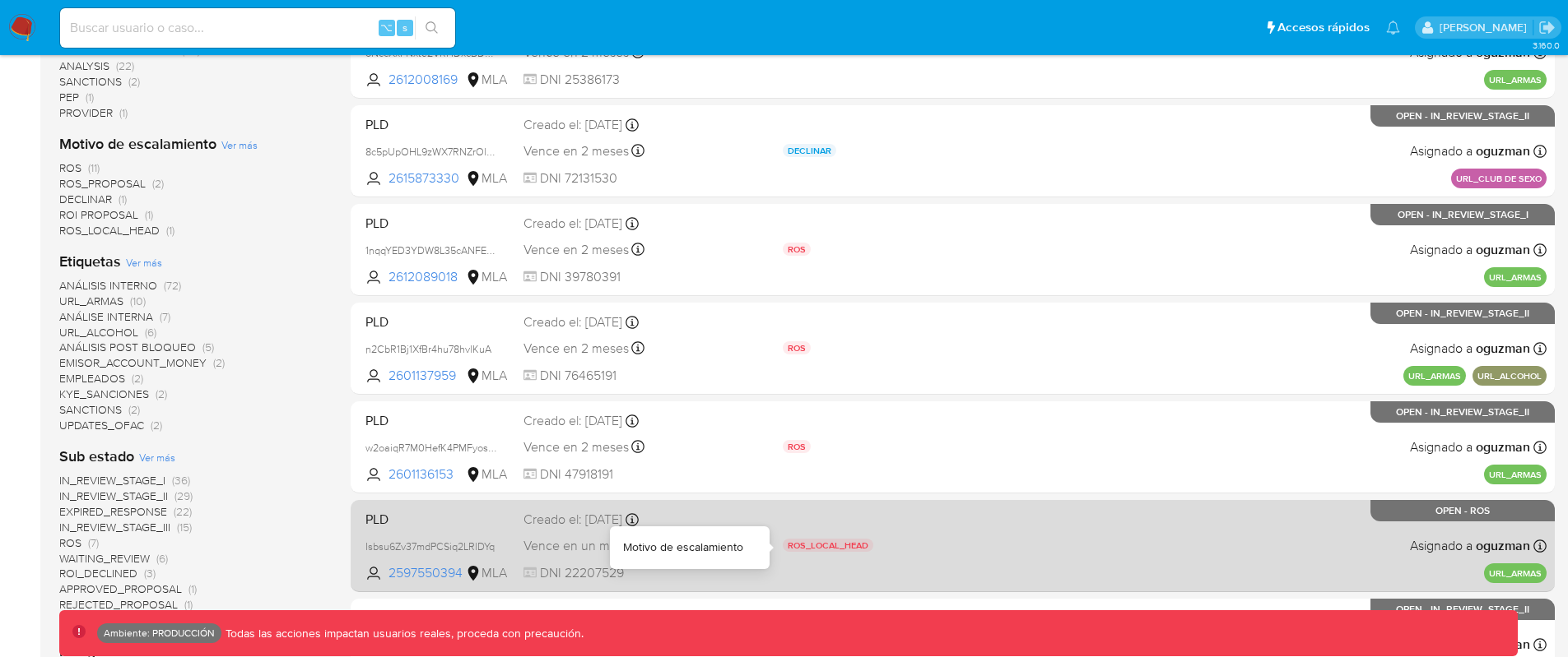
scroll to position [449, 0]
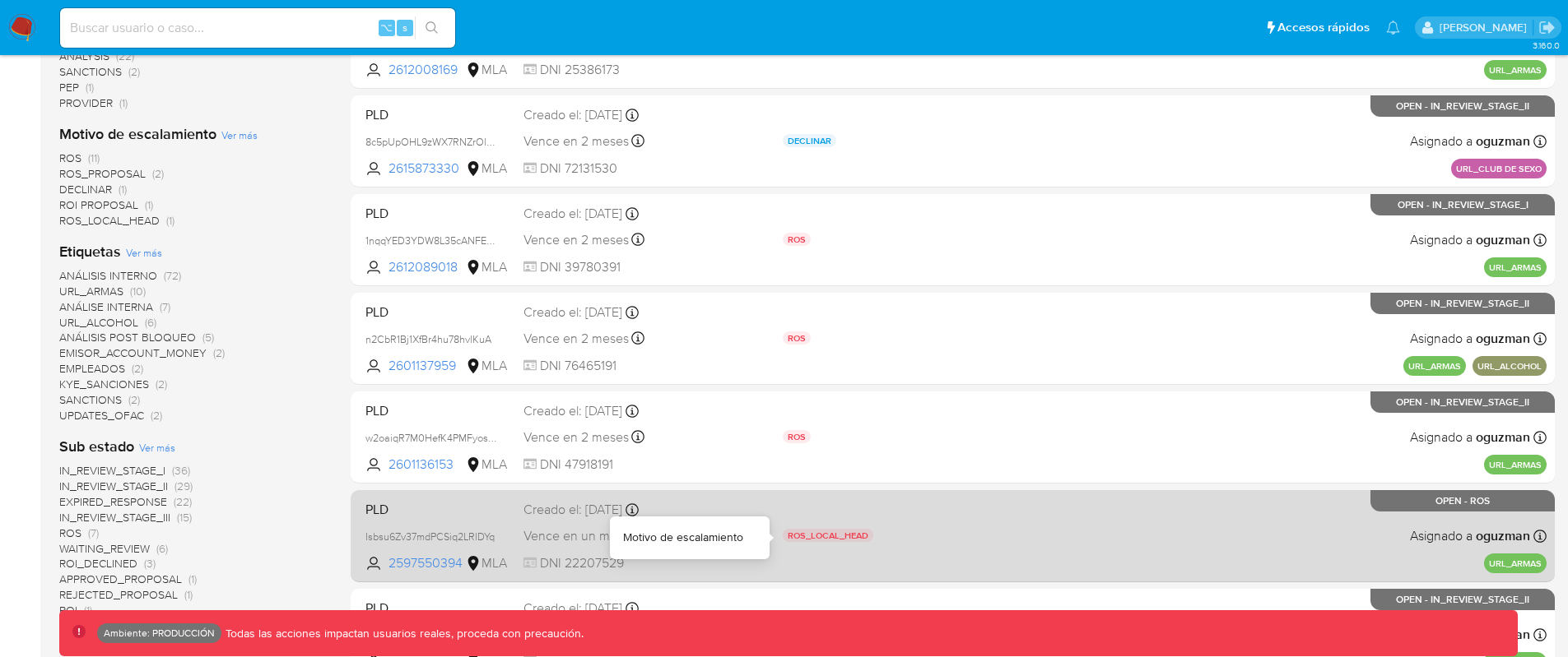
click at [907, 544] on div "ROS_LOCAL_HEAD" at bounding box center [905, 538] width 246 height 18
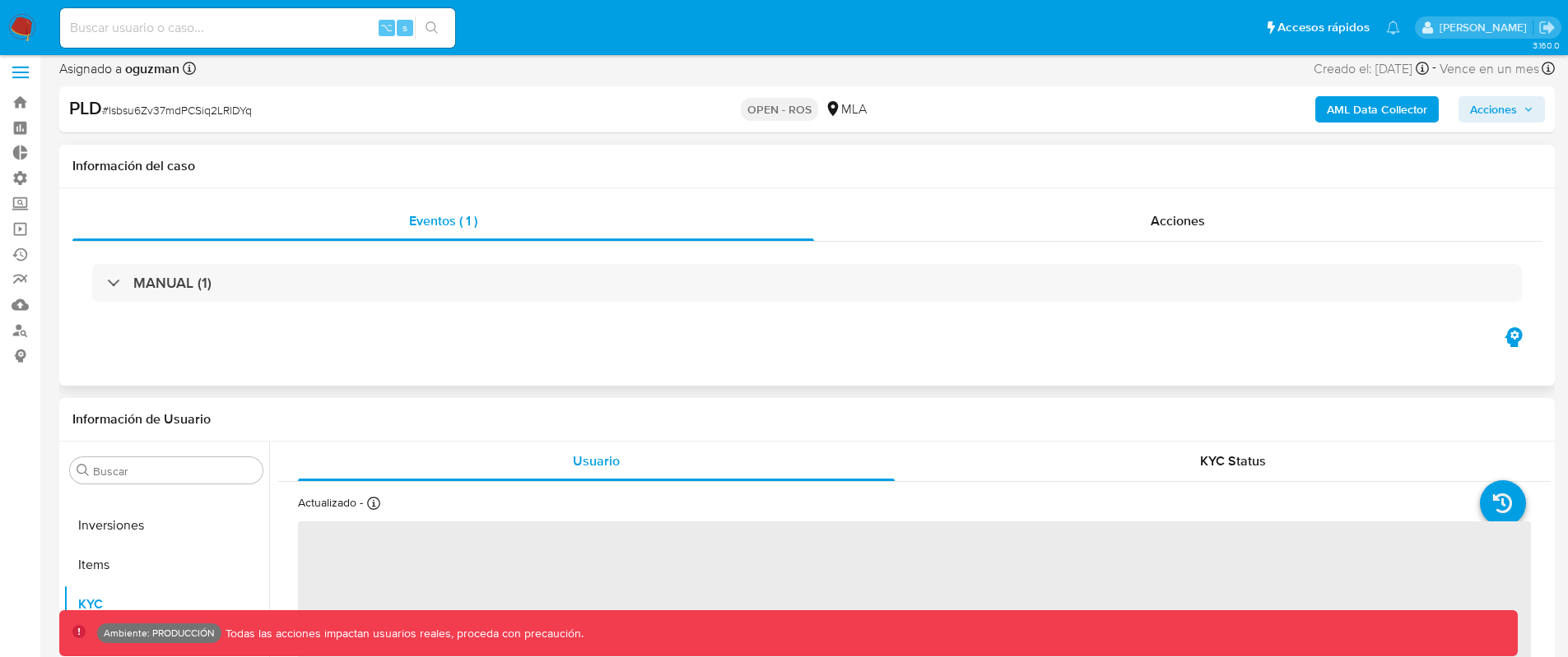
scroll to position [19, 0]
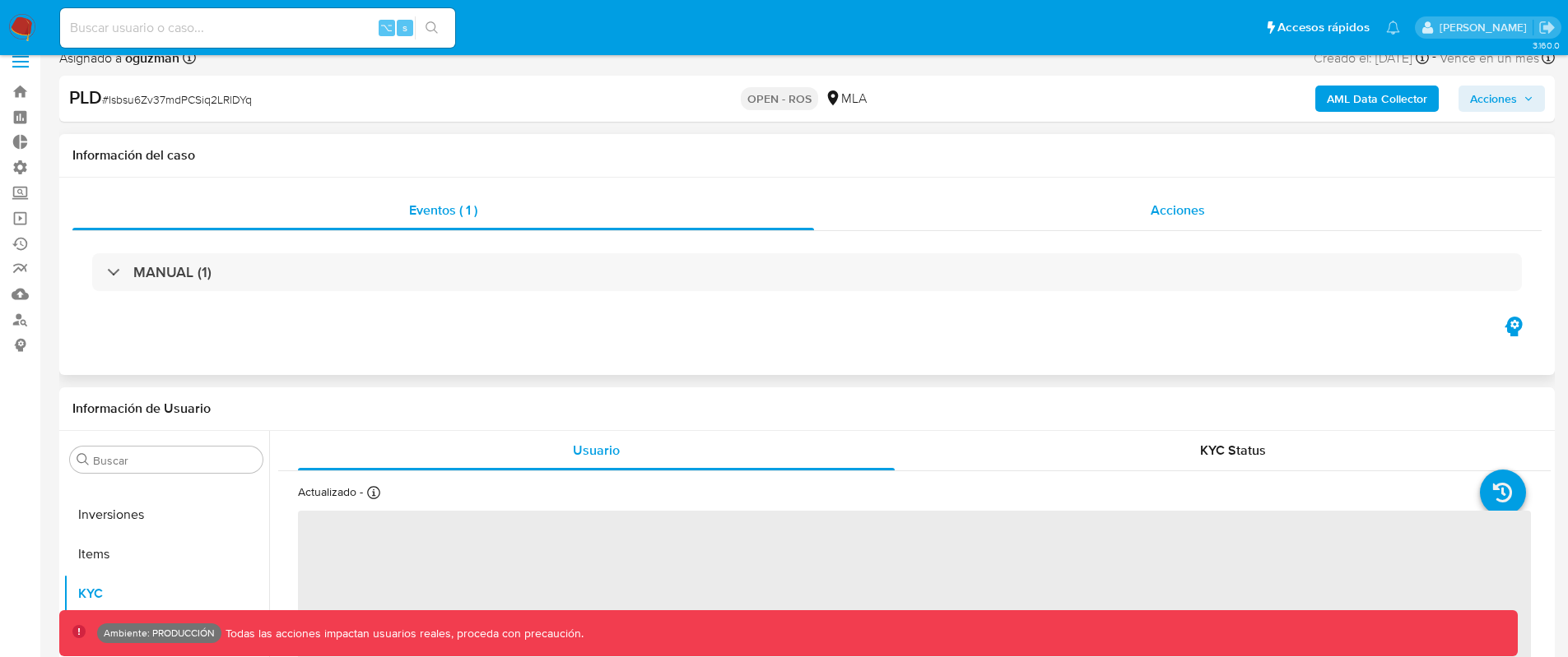
click at [1176, 228] on div "Acciones" at bounding box center [1178, 210] width 728 height 39
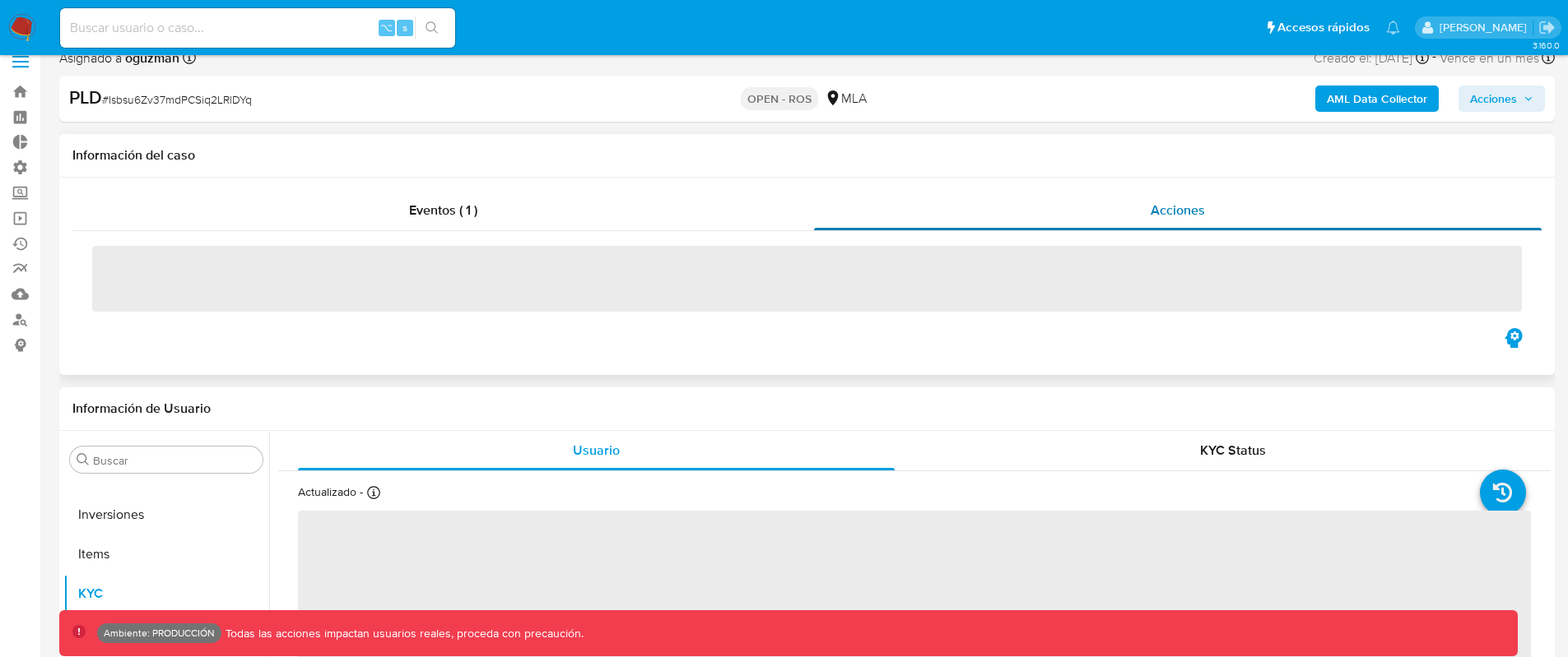
select select "10"
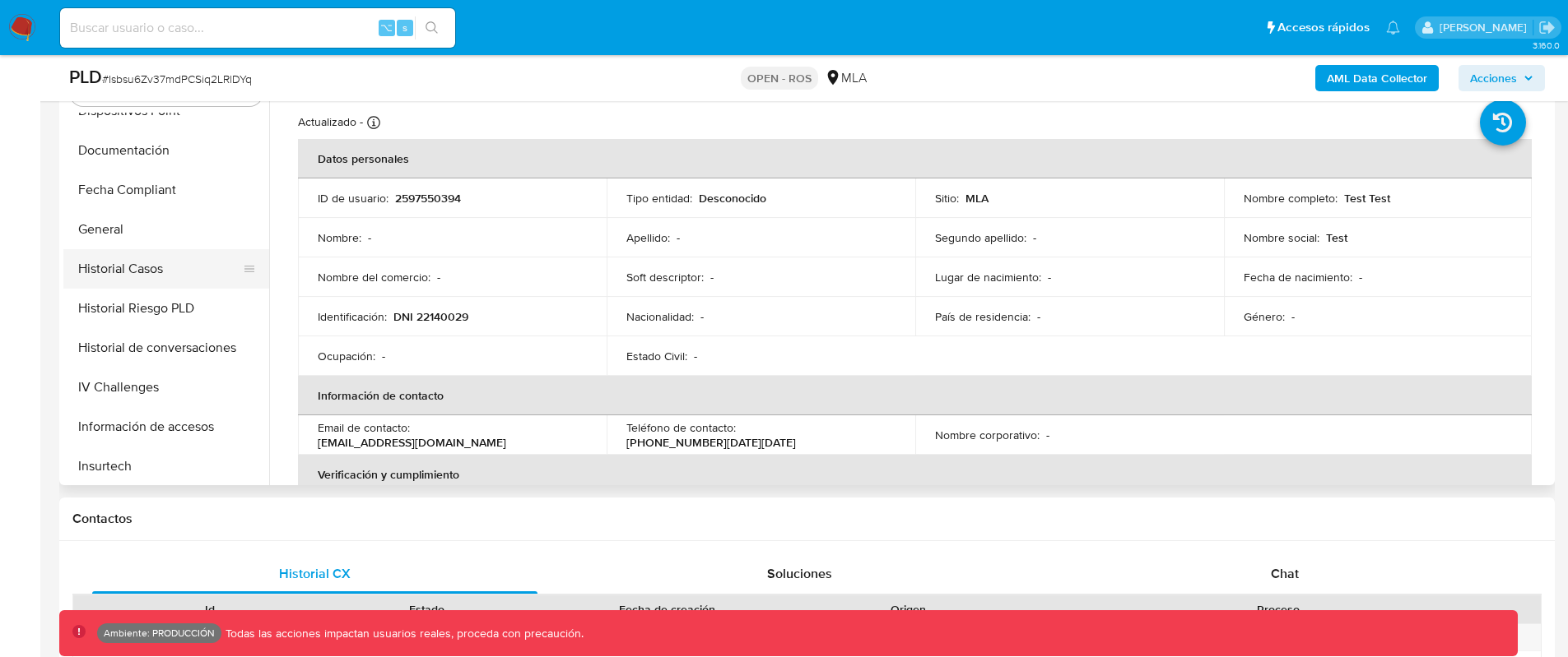
scroll to position [411, 0]
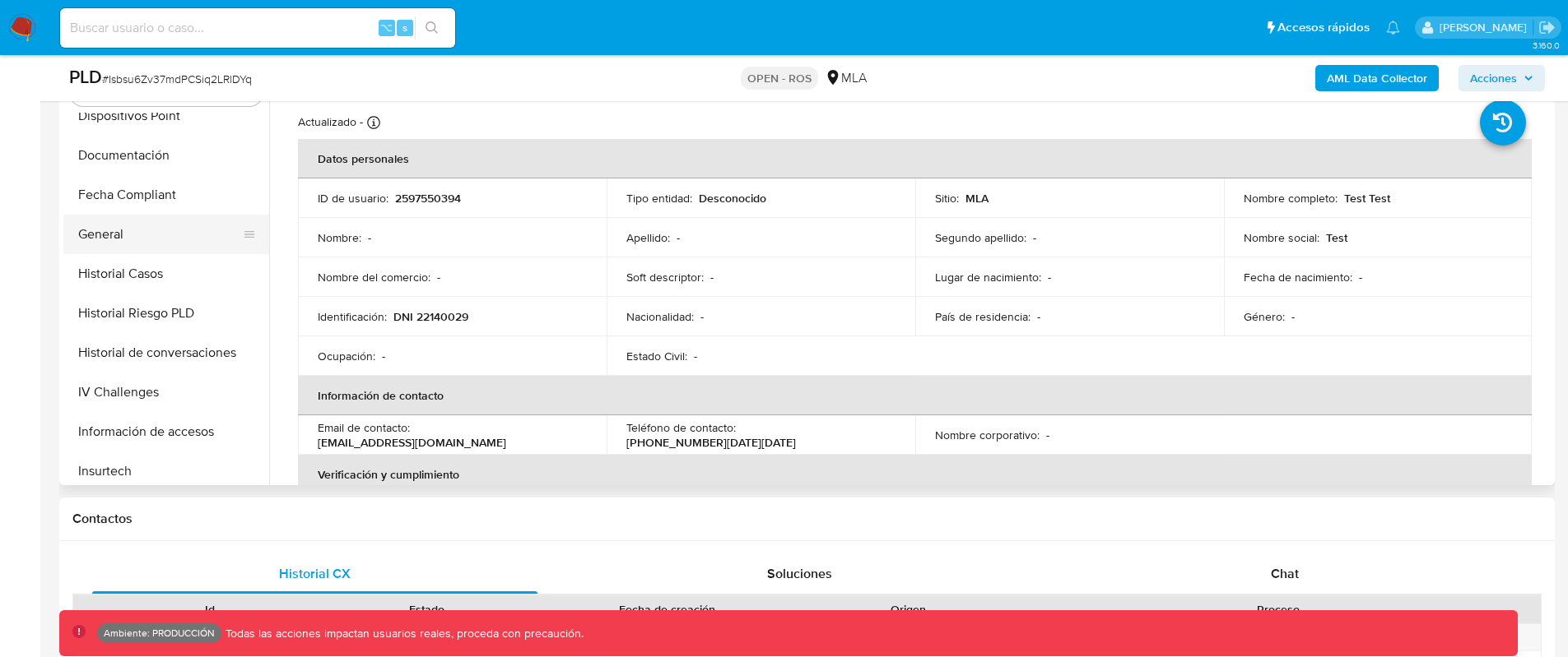
click at [137, 235] on button "General" at bounding box center [159, 234] width 192 height 39
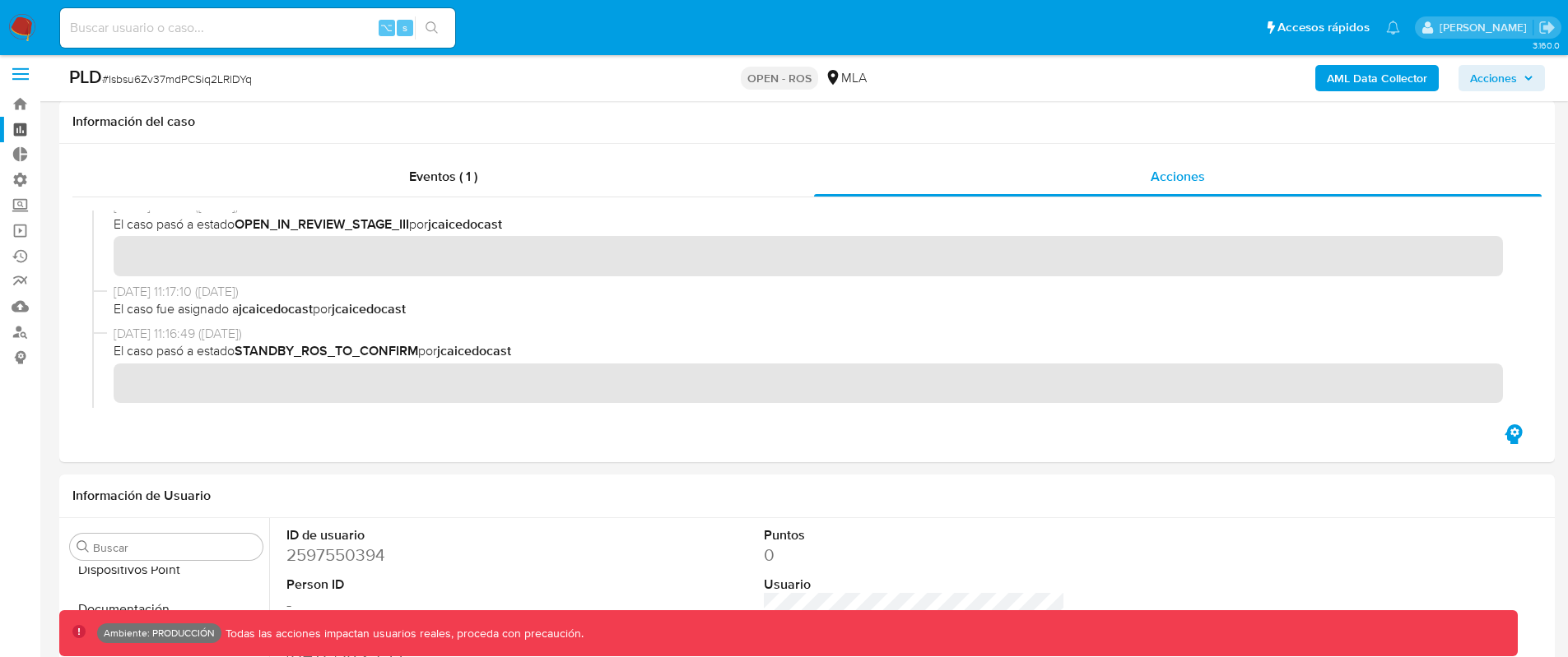
scroll to position [0, 0]
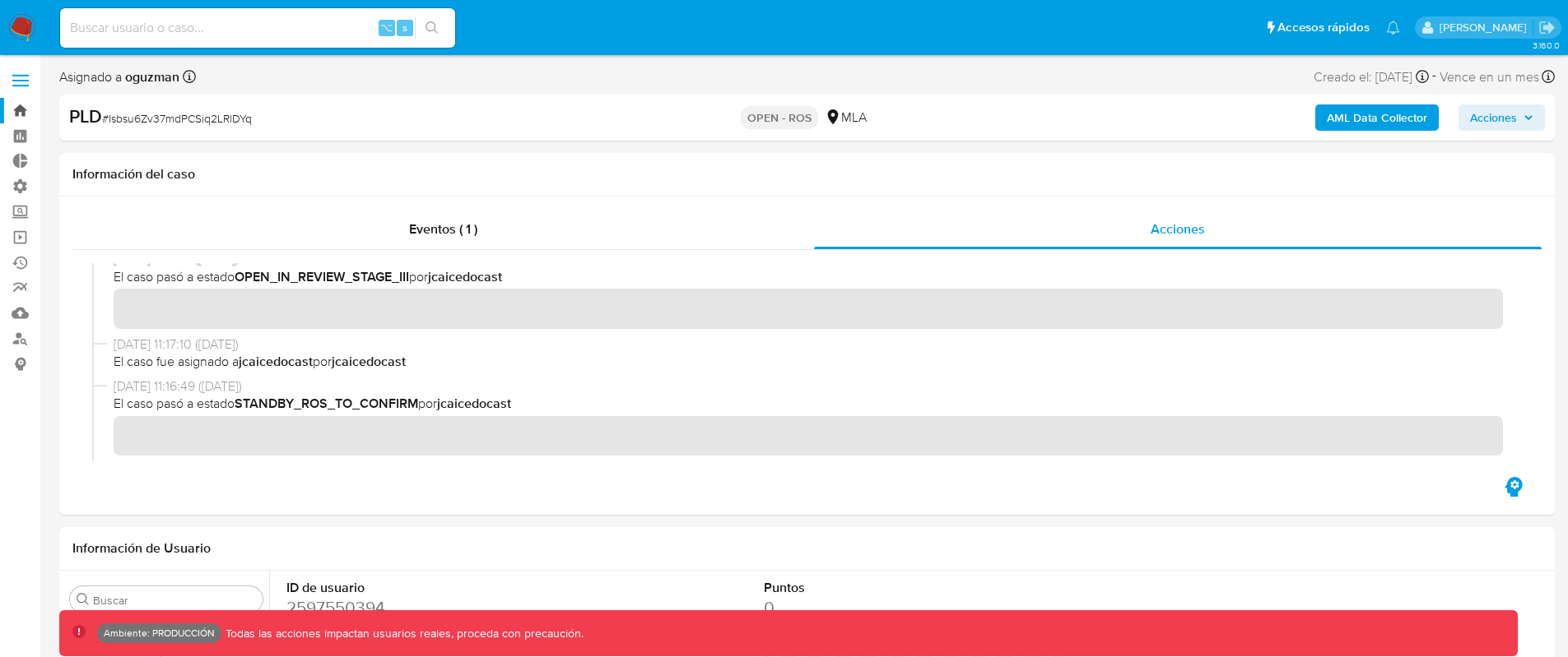
click at [22, 102] on link "Bandeja" at bounding box center [98, 110] width 196 height 26
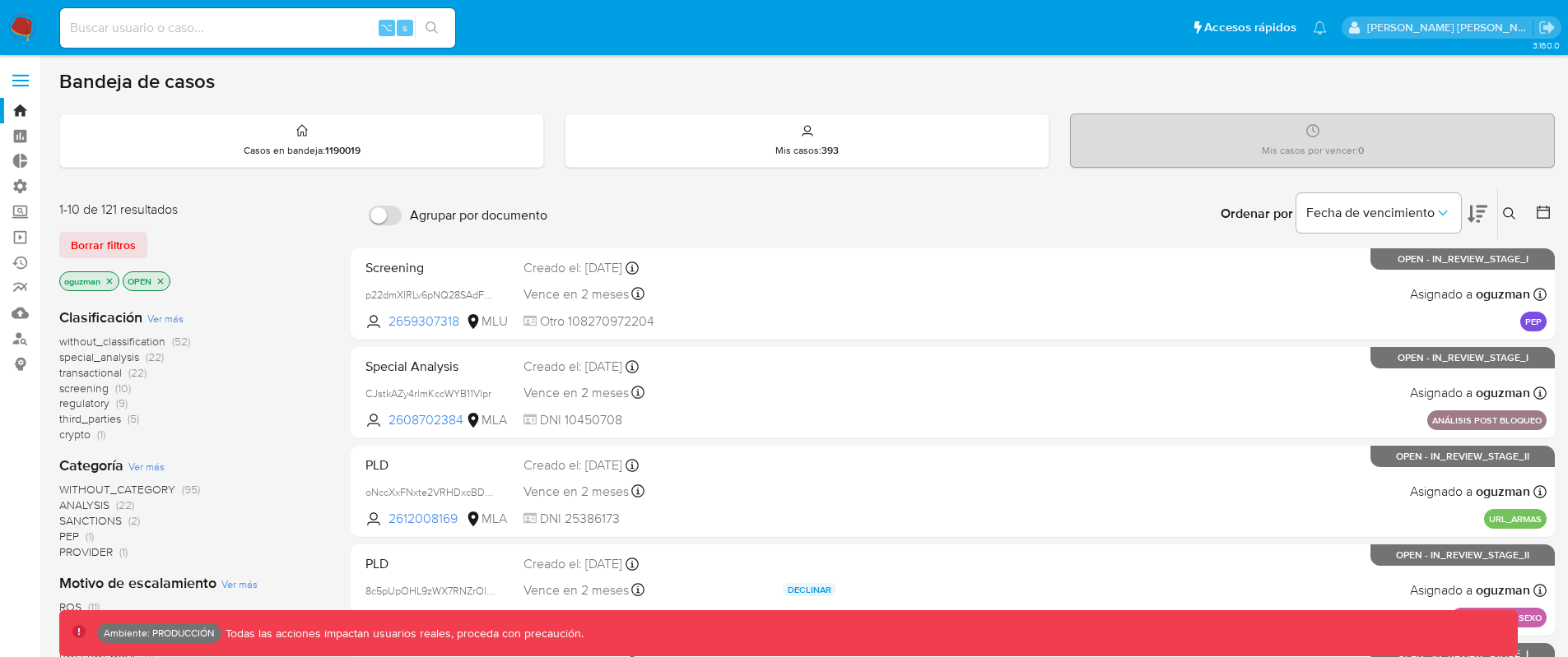
click at [213, 30] on input at bounding box center [257, 28] width 395 height 21
paste input "185666201"
type input "185666201"
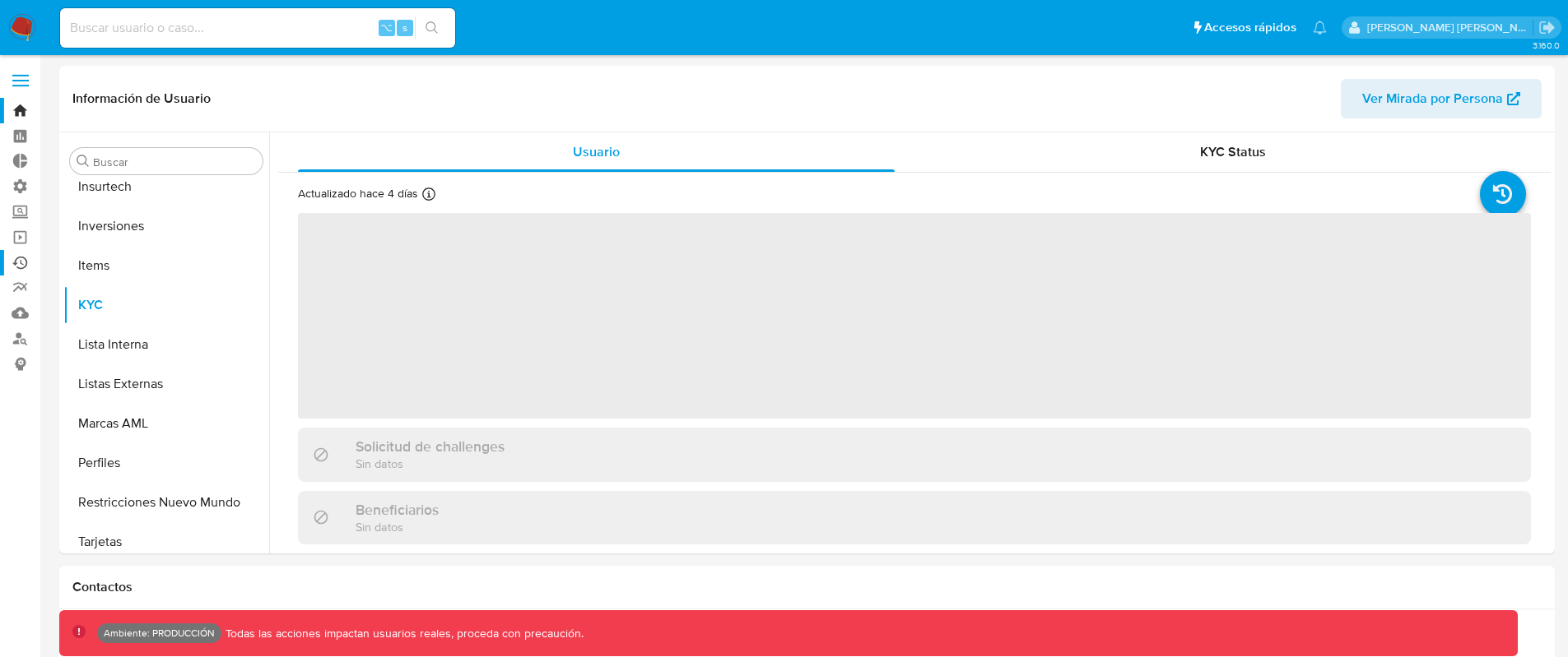
scroll to position [774, 0]
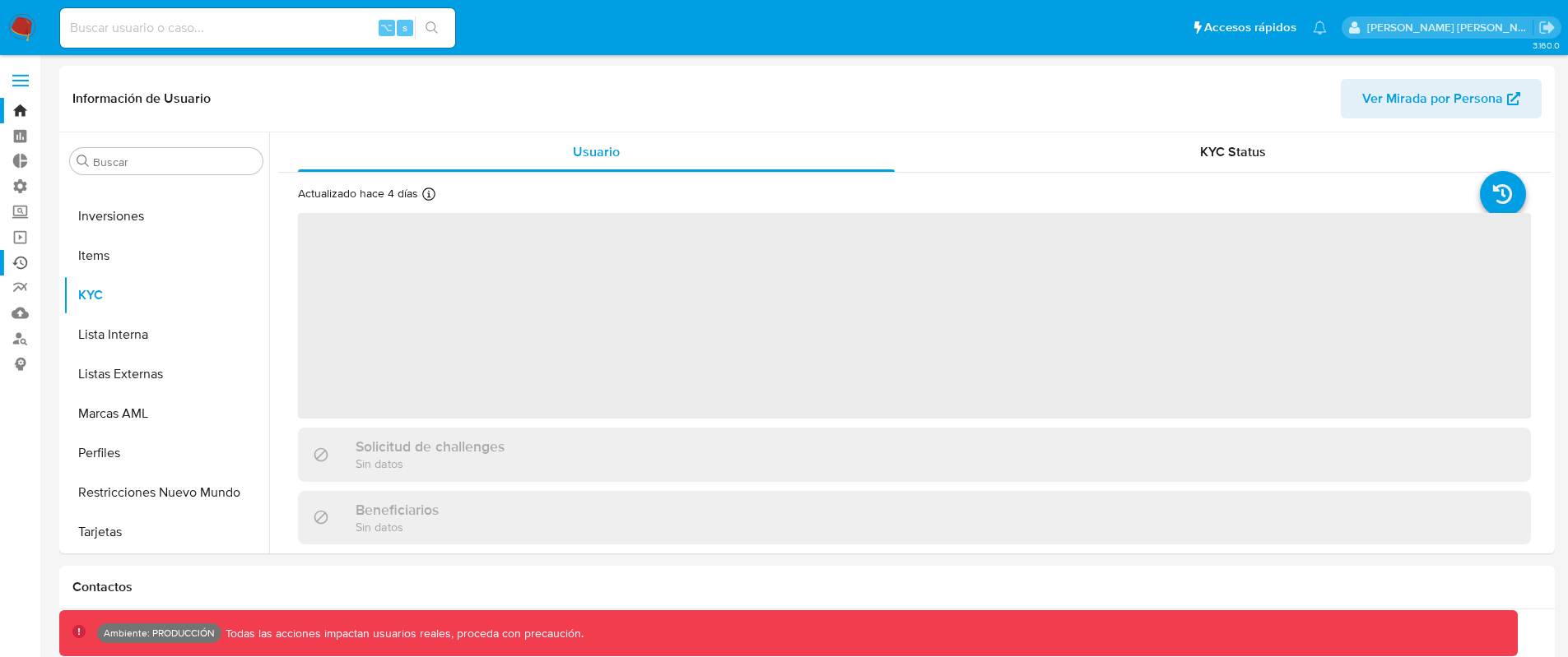
select select "10"
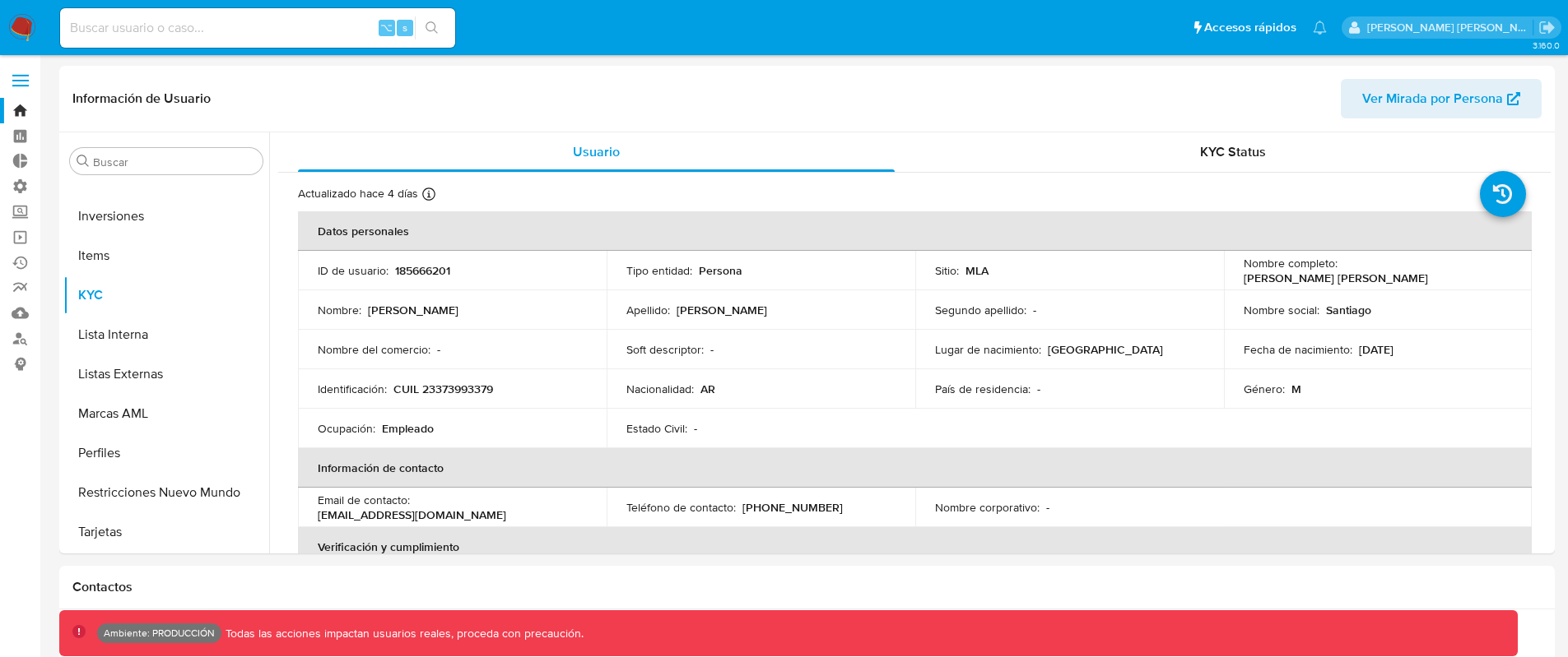
click at [234, 32] on input at bounding box center [257, 28] width 395 height 21
paste input "tBDMa4LSzCNs0E9DM7pMQSBY"
type input "tBDMa4LSzCNs0E9DM7pMQSBY"
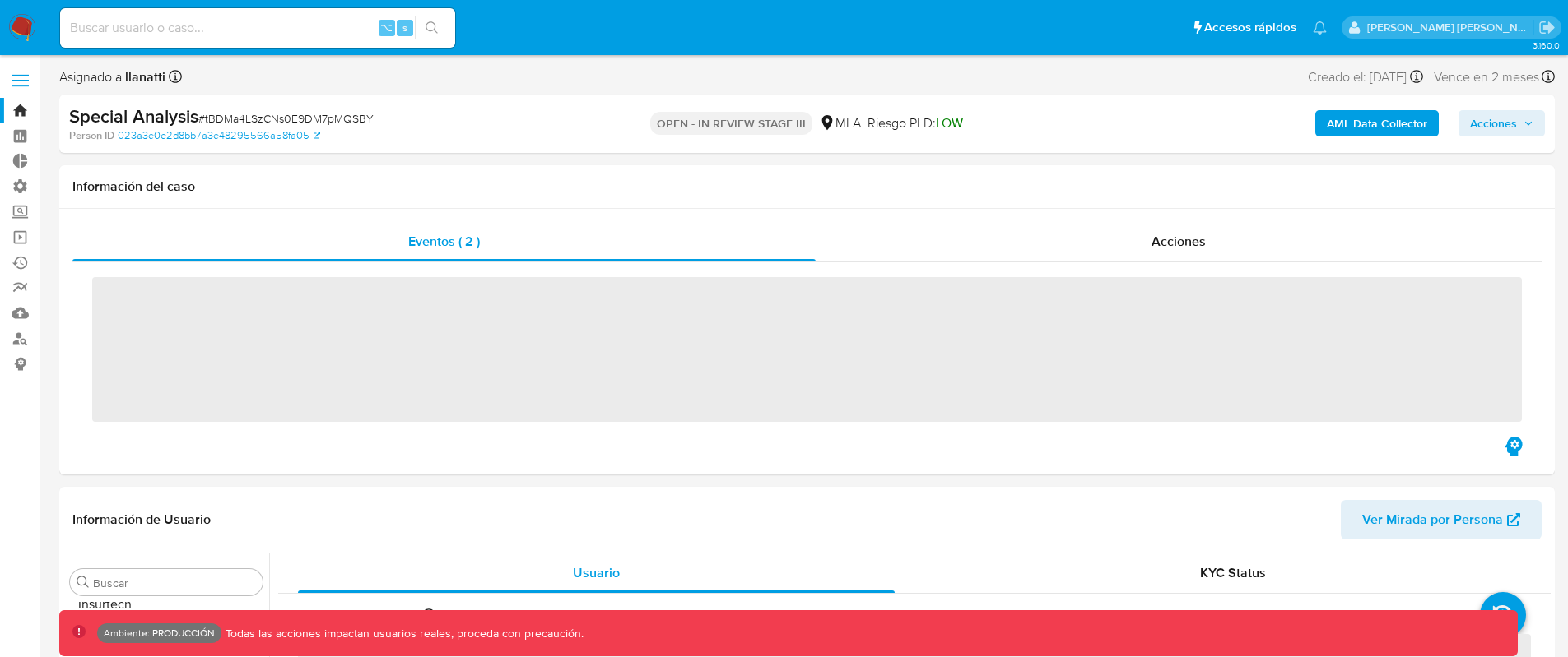
scroll to position [774, 0]
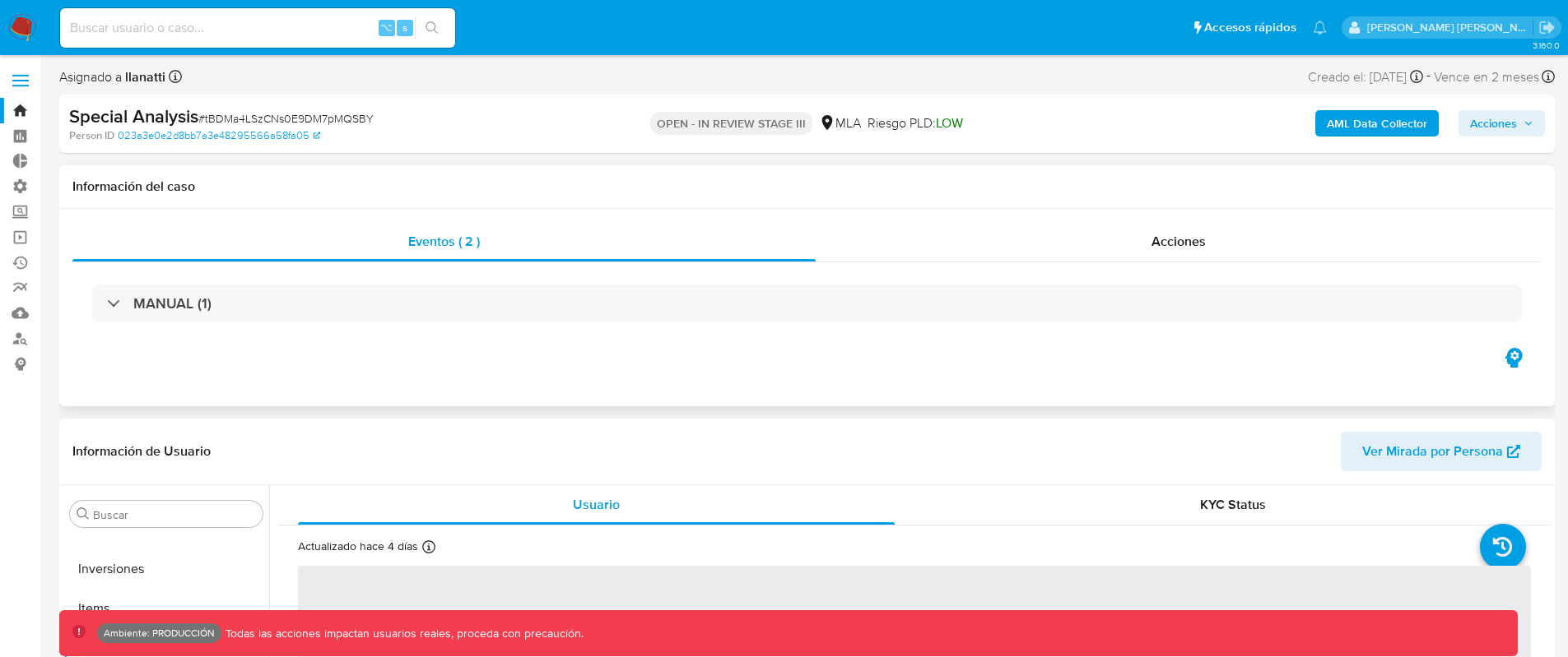
select select "10"
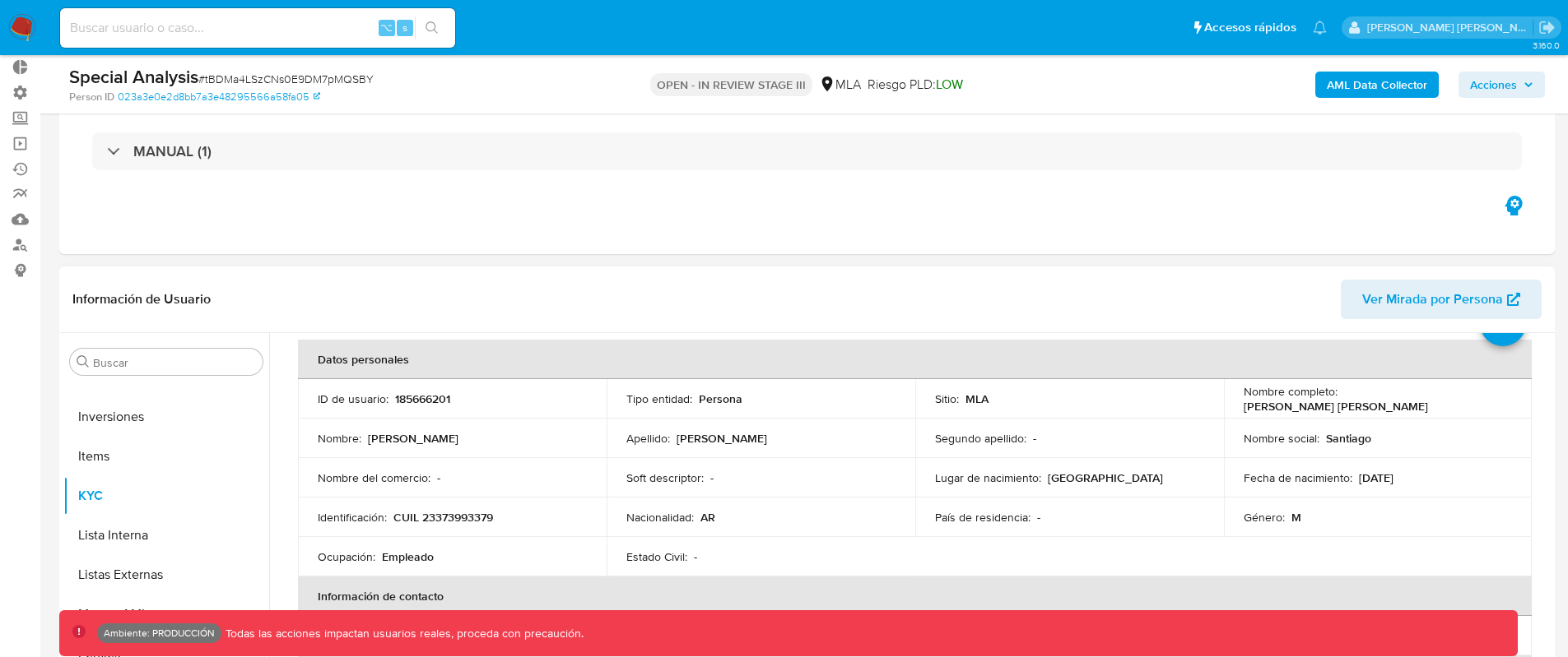
scroll to position [83, 0]
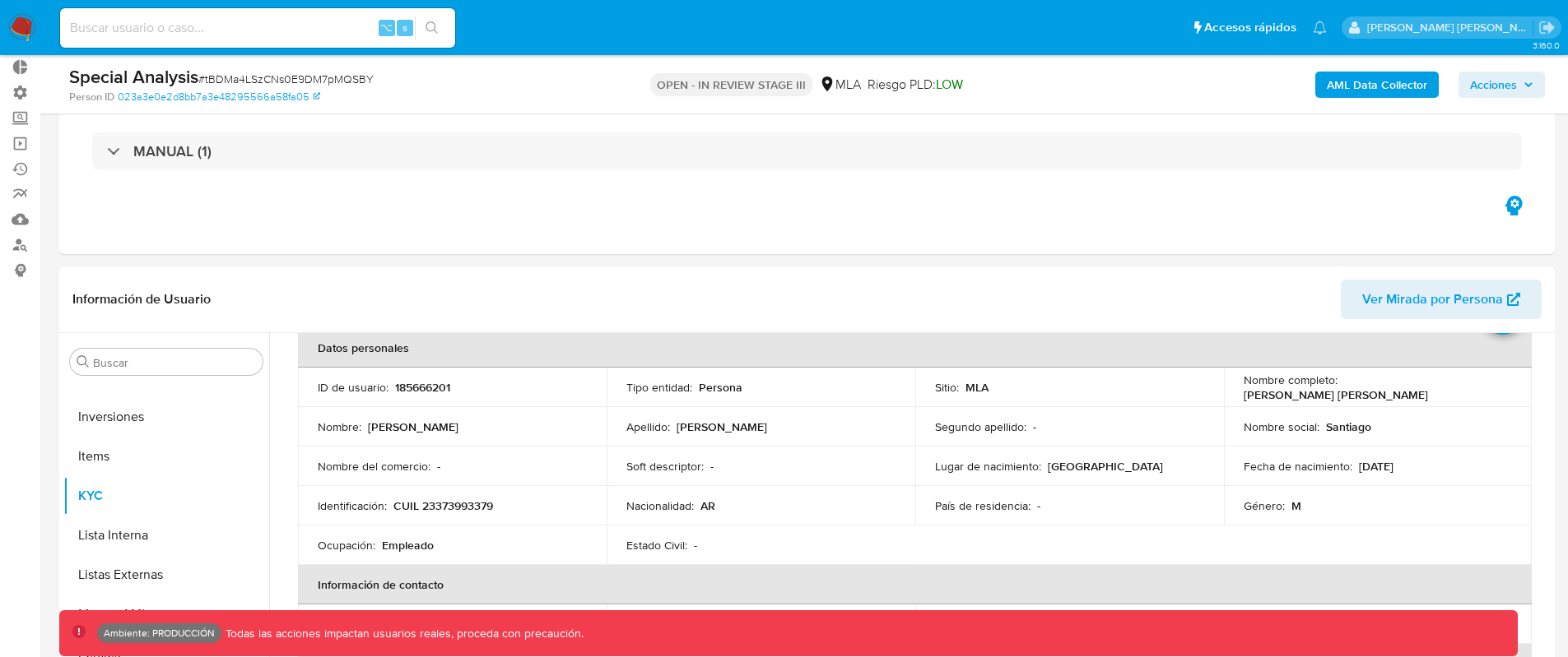
click at [1491, 82] on span "Acciones" at bounding box center [1493, 85] width 47 height 27
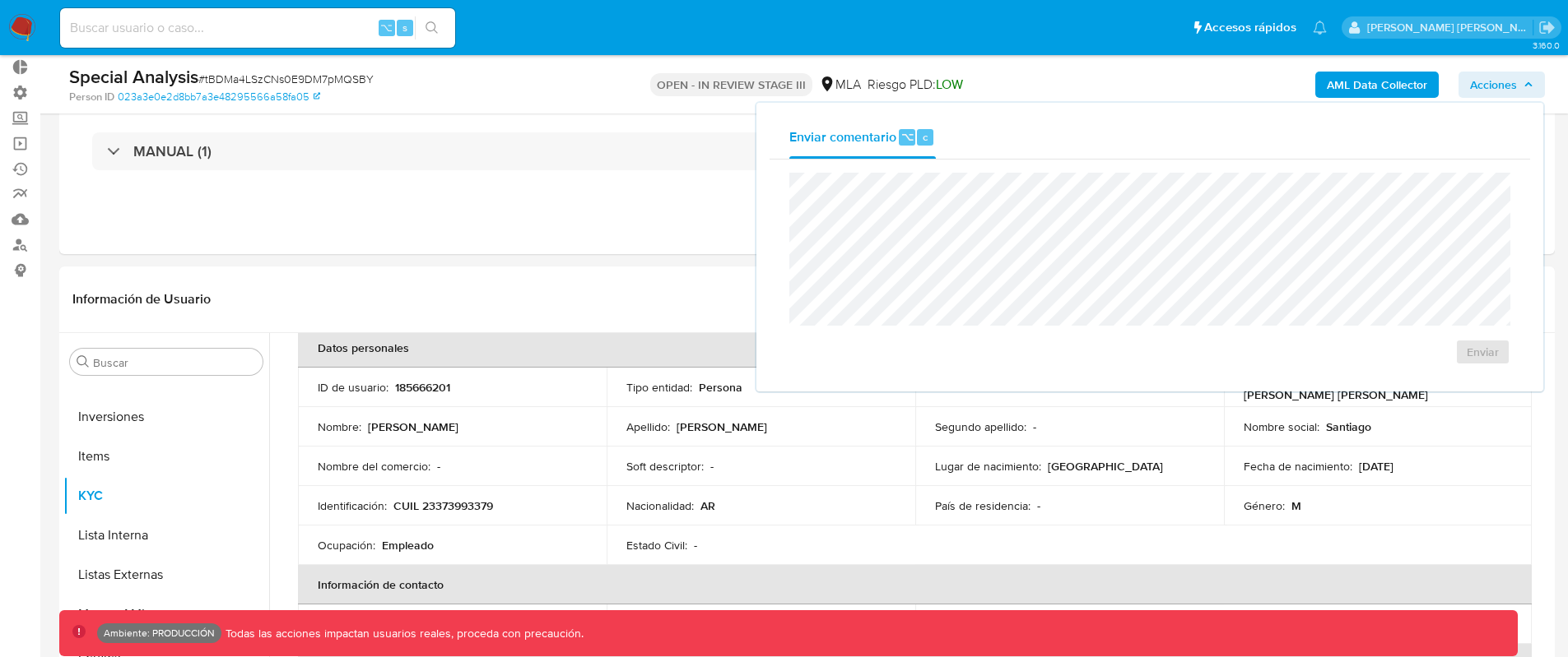
click at [1526, 85] on icon "button" at bounding box center [1528, 84] width 6 height 4
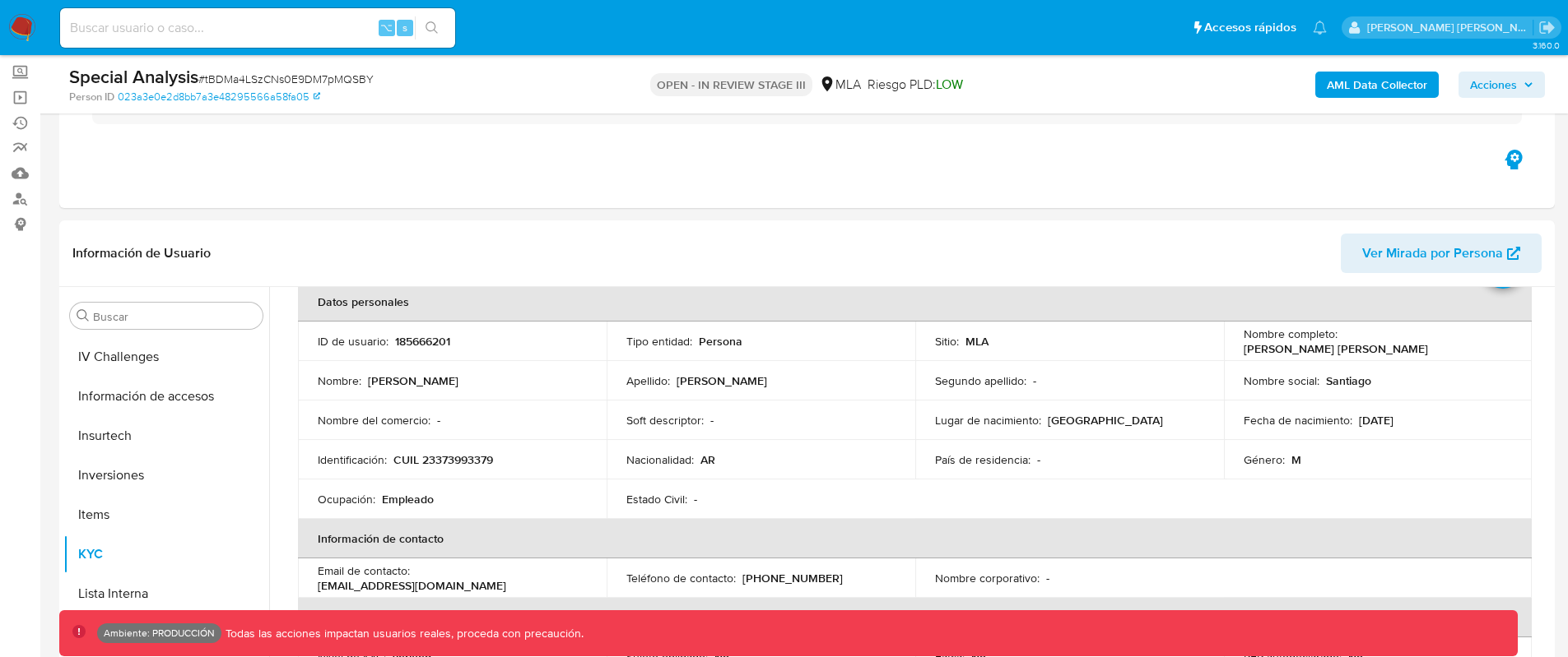
scroll to position [0, 0]
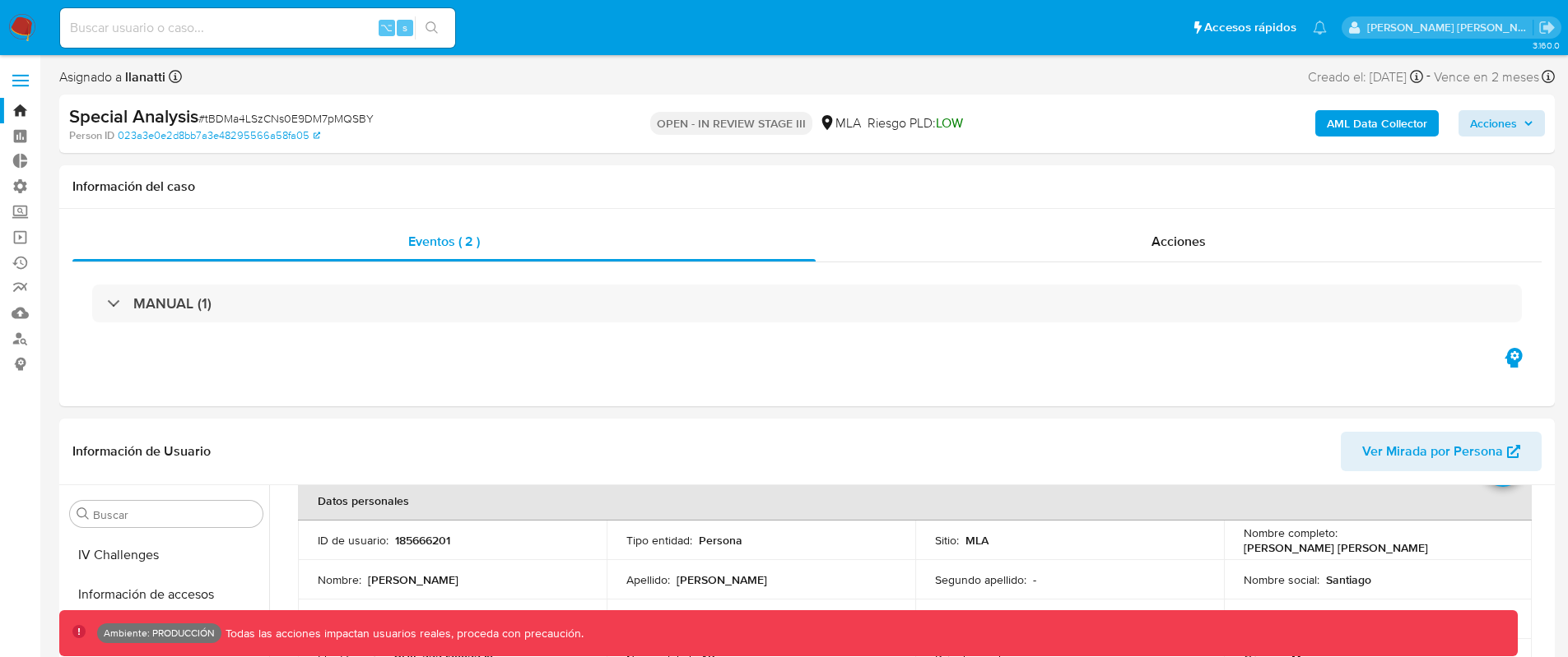
click at [23, 110] on link "Bandeja" at bounding box center [98, 110] width 196 height 26
